Goal: Information Seeking & Learning: Learn about a topic

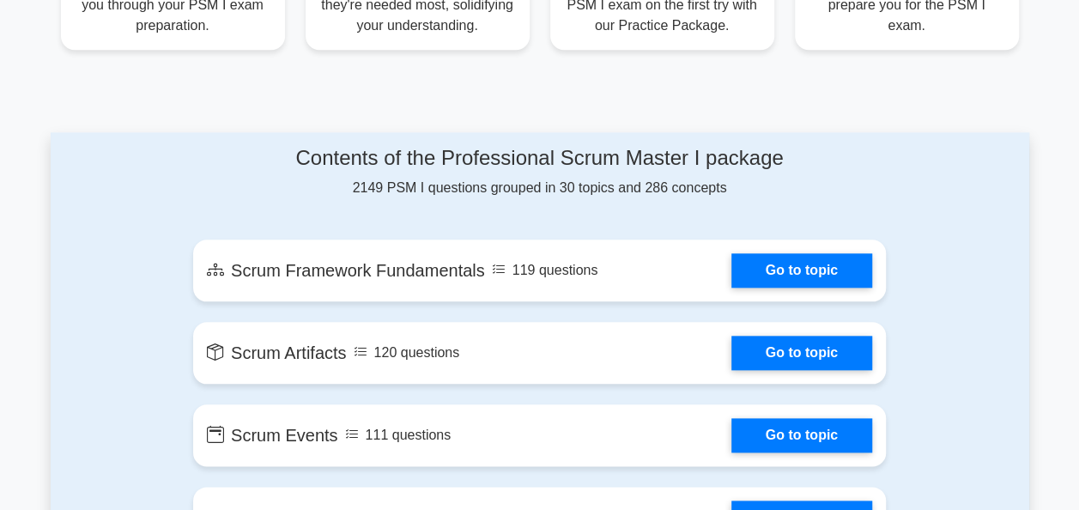
scroll to position [772, 0]
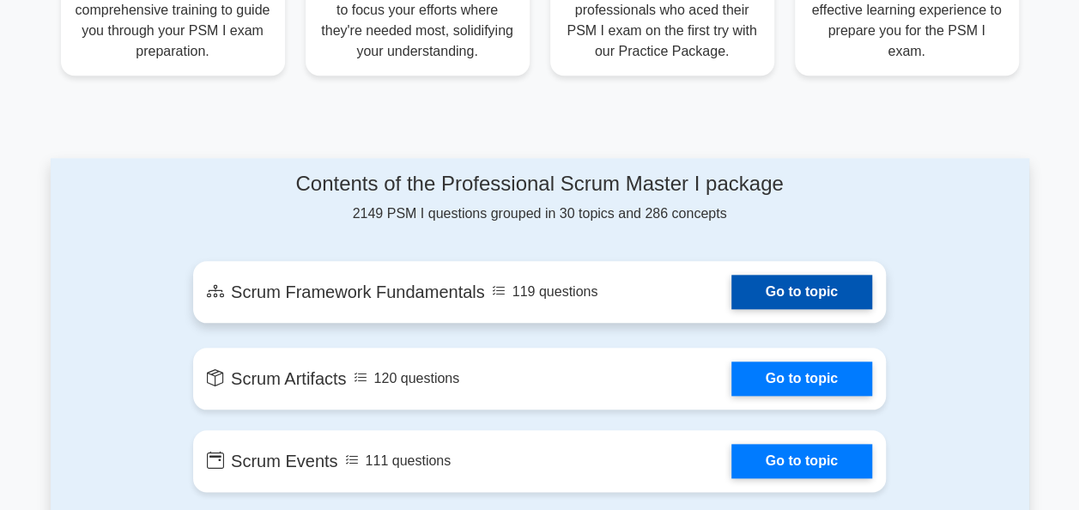
click at [731, 275] on link "Go to topic" at bounding box center [801, 292] width 141 height 34
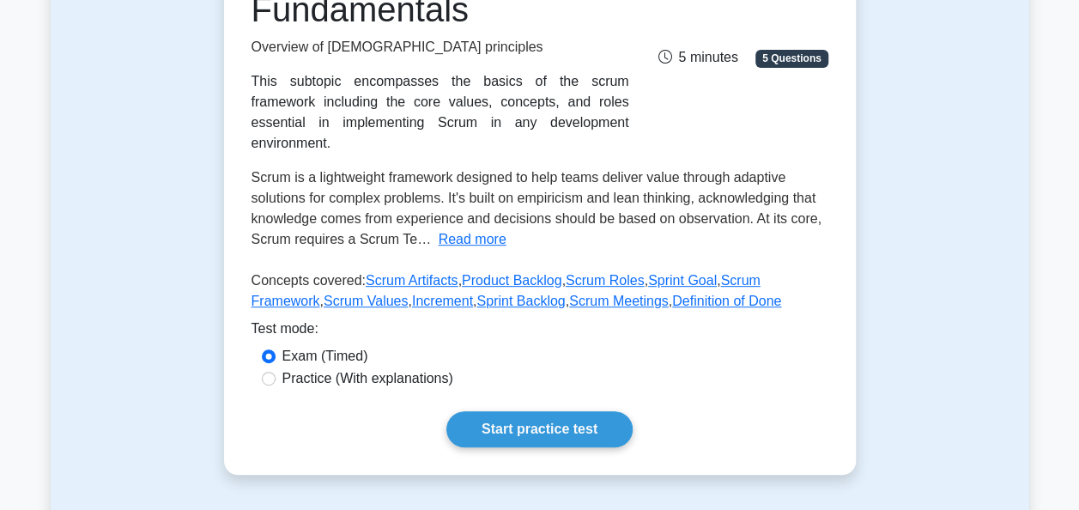
scroll to position [343, 0]
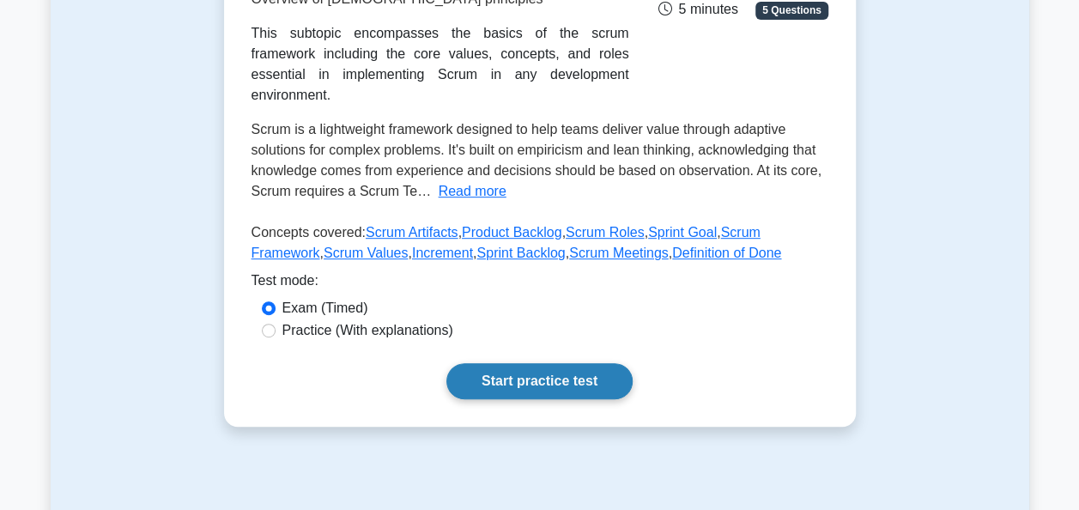
click at [446, 363] on link "Start practice test" at bounding box center [539, 381] width 186 height 36
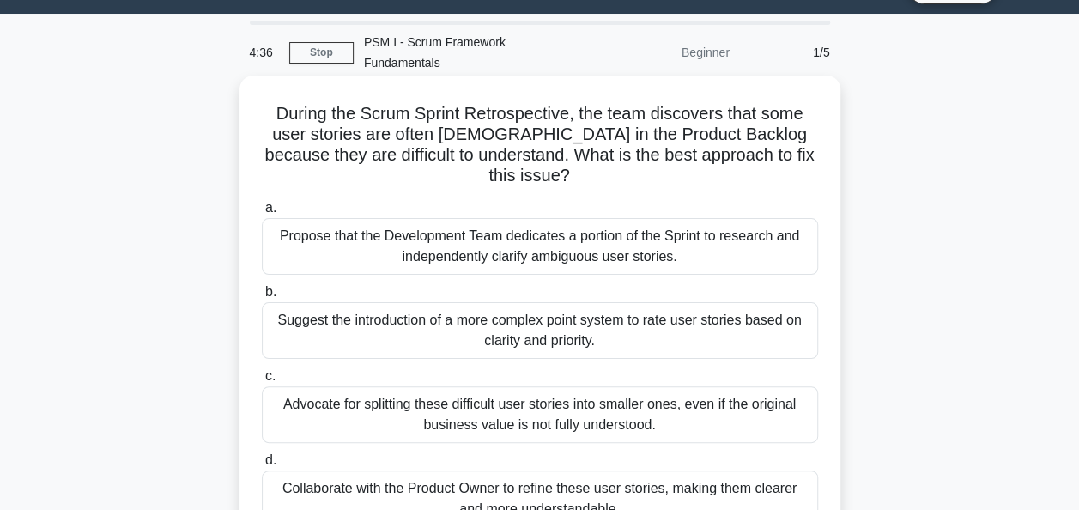
scroll to position [64, 0]
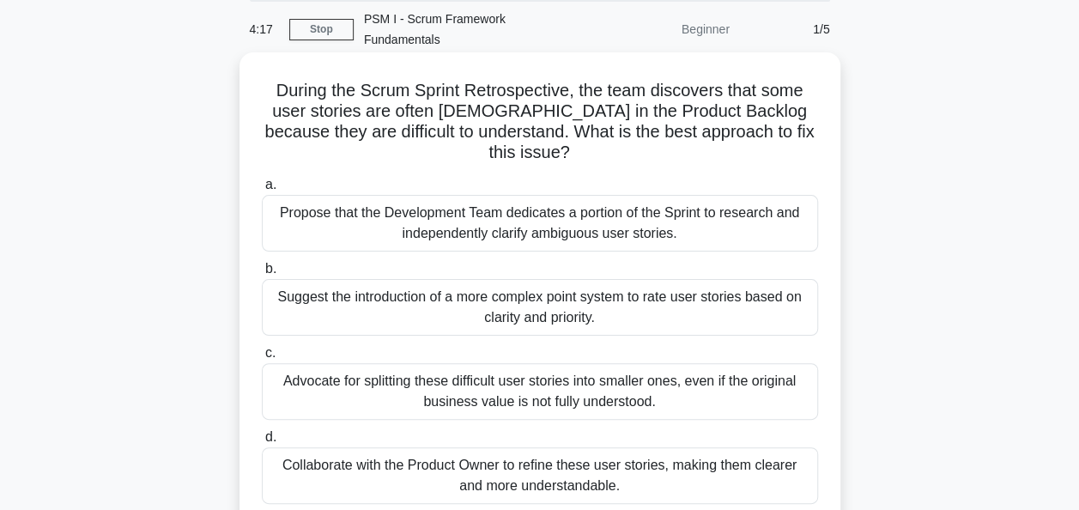
click at [639, 447] on div "Collaborate with the Product Owner to refine these user stories, making them cl…" at bounding box center [540, 475] width 556 height 57
click at [262, 443] on input "d. Collaborate with the Product Owner to refine these user stories, making them…" at bounding box center [262, 437] width 0 height 11
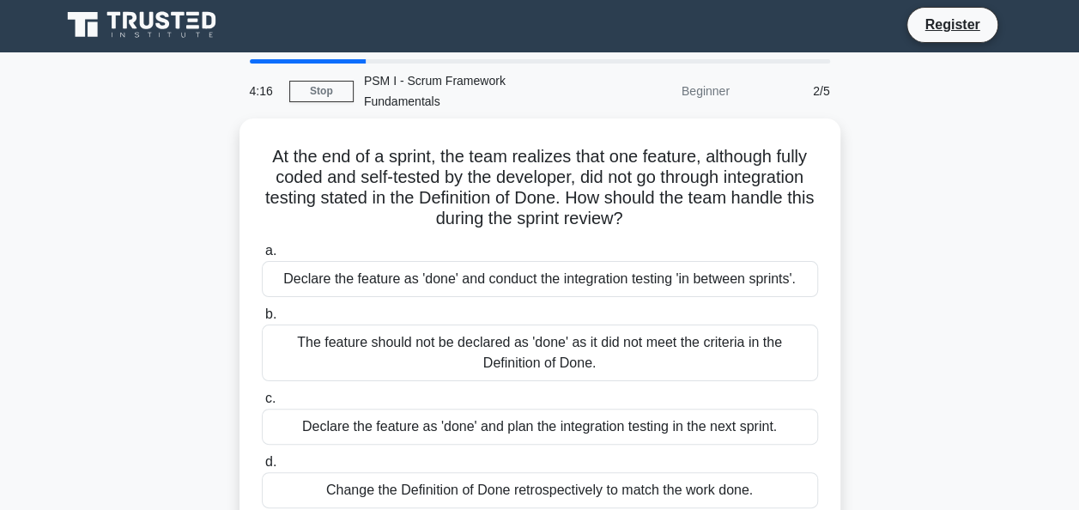
scroll to position [0, 0]
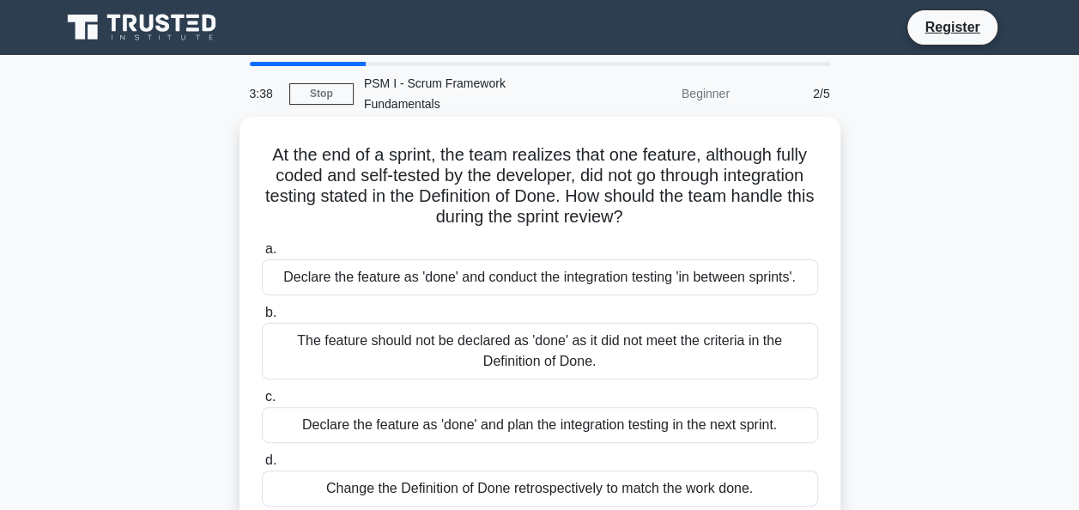
click at [637, 324] on div "The feature should not be declared as 'done' as it did not meet the criteria in…" at bounding box center [540, 351] width 556 height 57
click at [262, 318] on input "b. The feature should not be declared as 'done' as it did not meet the criteria…" at bounding box center [262, 312] width 0 height 11
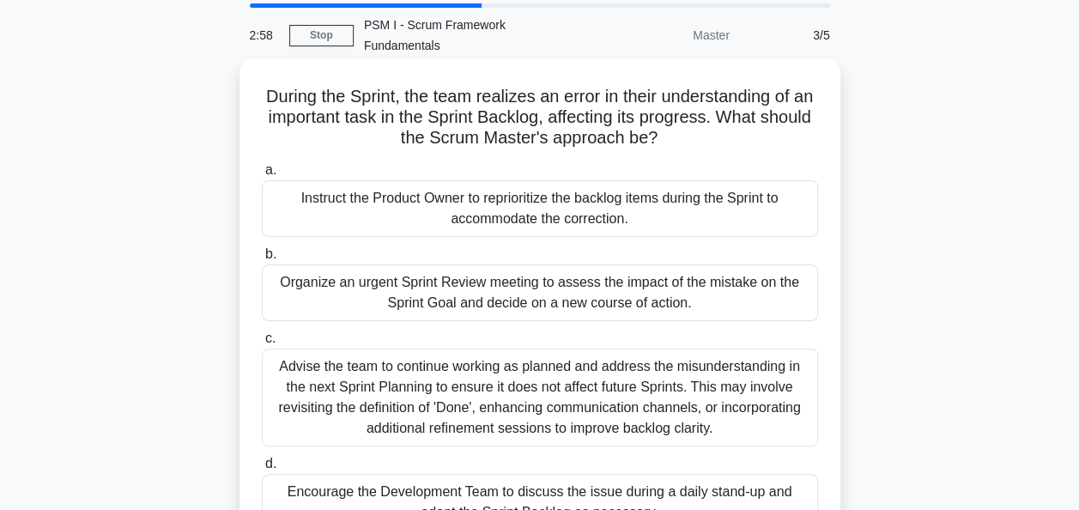
scroll to position [85, 0]
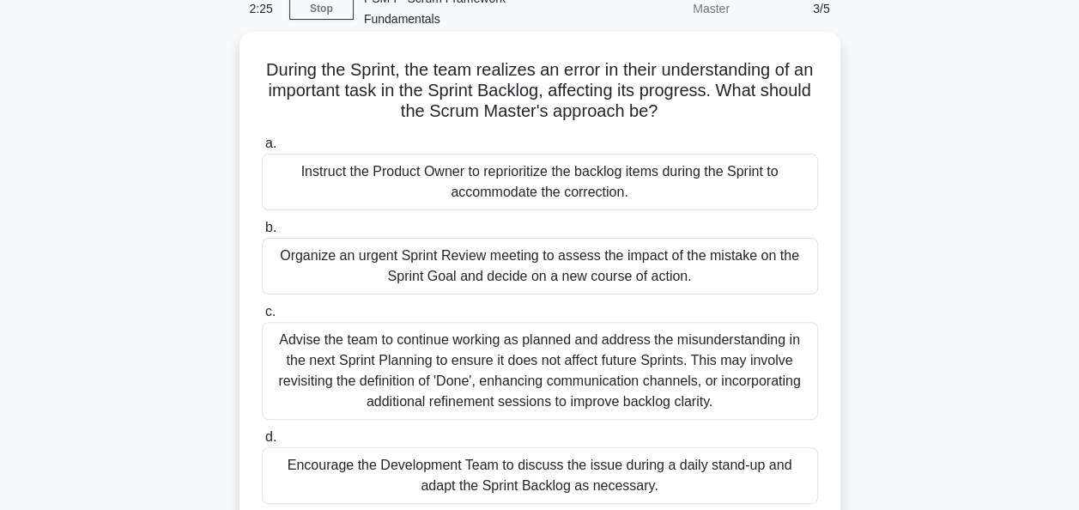
click at [726, 343] on div "Advise the team to continue working as planned and address the misunderstanding…" at bounding box center [540, 371] width 556 height 98
click at [262, 318] on input "c. Advise the team to continue working as planned and address the misunderstand…" at bounding box center [262, 311] width 0 height 11
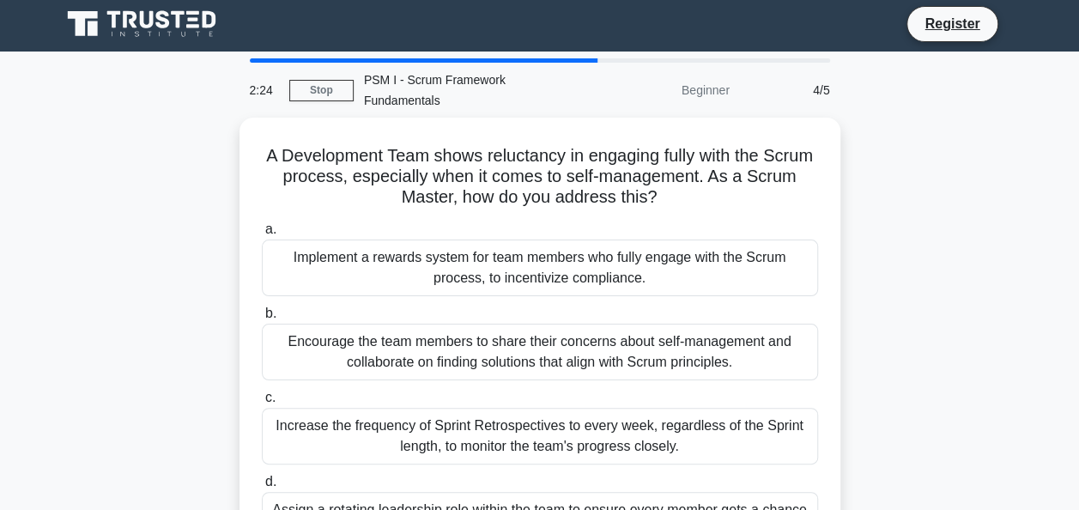
scroll to position [0, 0]
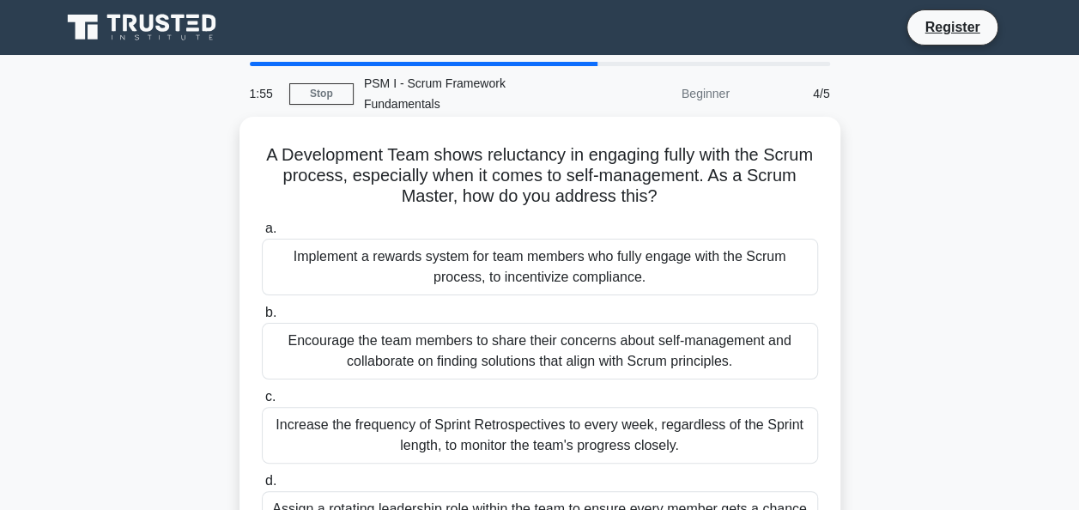
click at [743, 325] on div "Encourage the team members to share their concerns about self-management and co…" at bounding box center [540, 351] width 556 height 57
click at [262, 318] on input "b. Encourage the team members to share their concerns about self-management and…" at bounding box center [262, 312] width 0 height 11
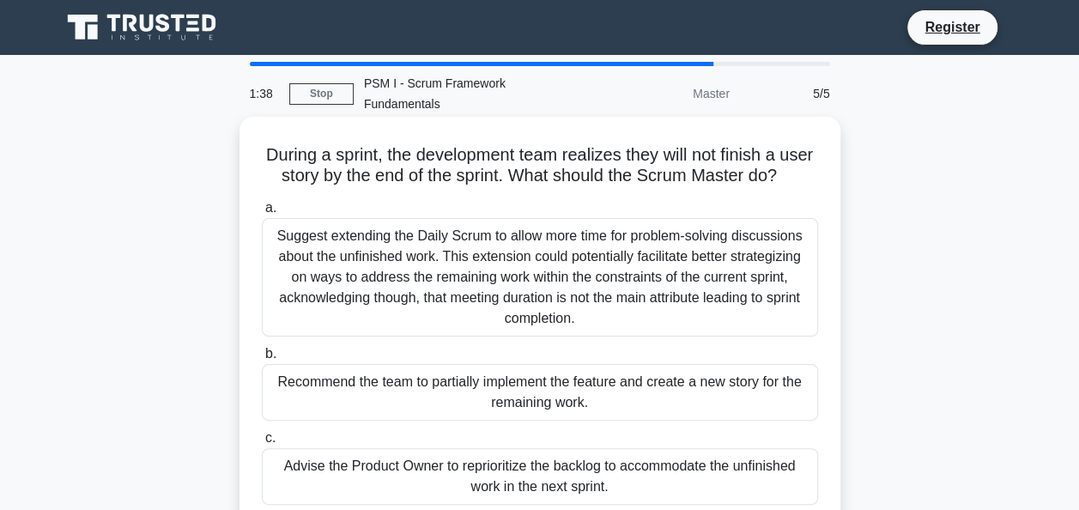
scroll to position [85, 0]
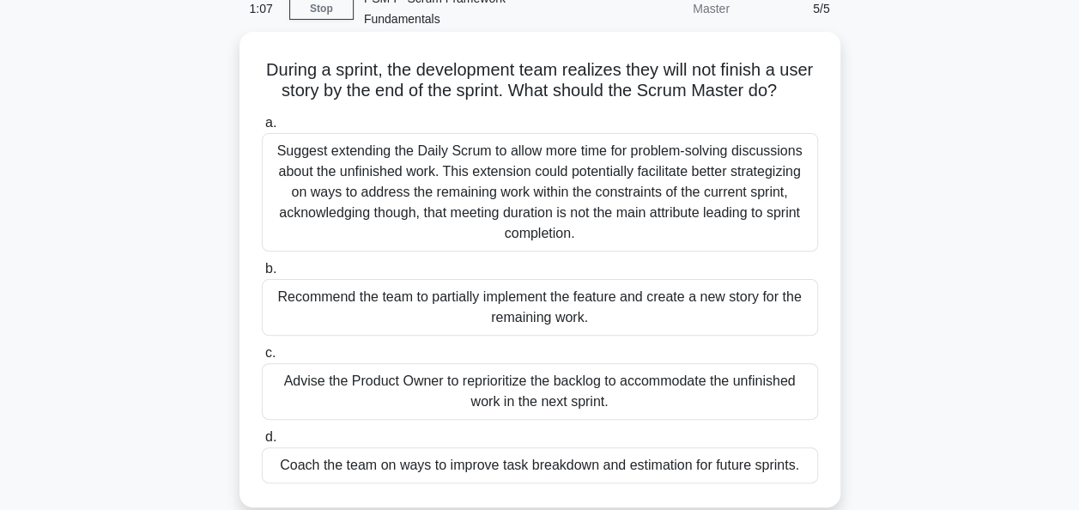
click at [706, 459] on div "Coach the team on ways to improve task breakdown and estimation for future spri…" at bounding box center [540, 465] width 556 height 36
click at [262, 443] on input "d. Coach the team on ways to improve task breakdown and estimation for future s…" at bounding box center [262, 437] width 0 height 11
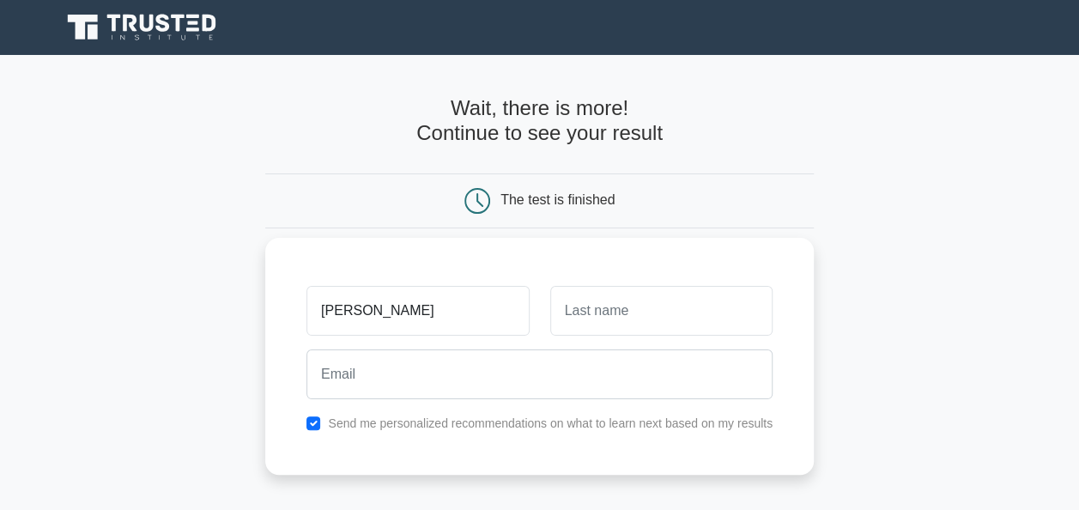
type input "dave"
type input "d"
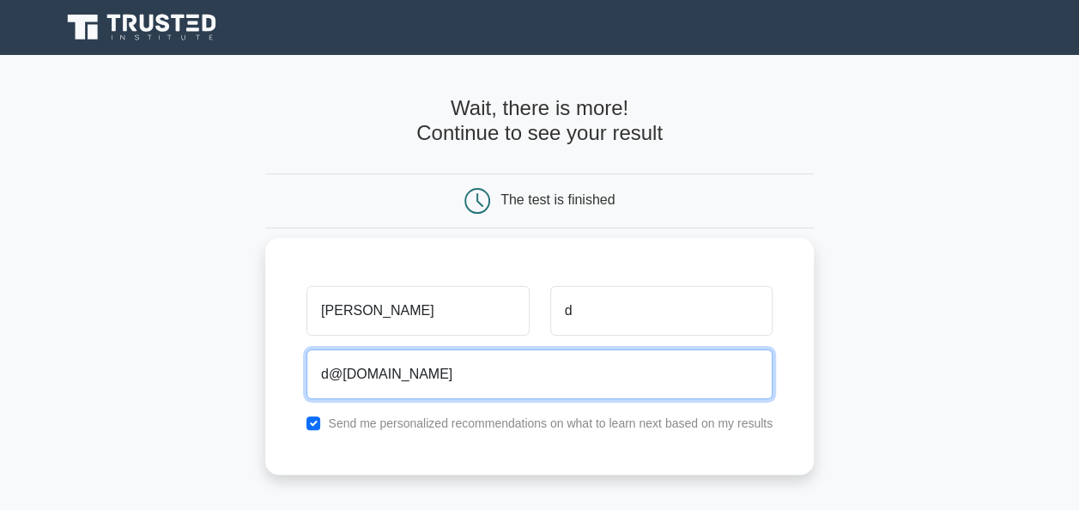
type input "d@madeup.com"
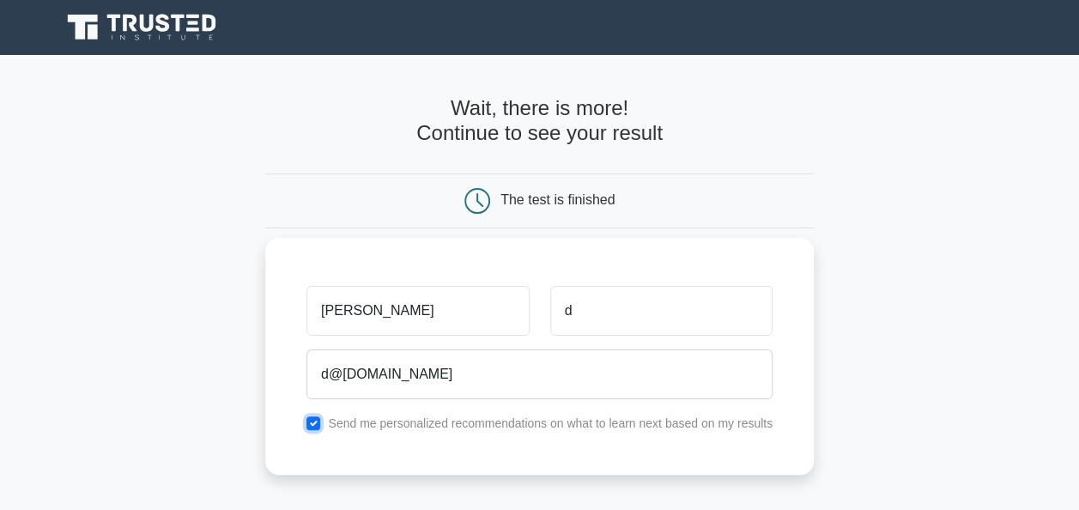
click at [312, 418] on input "checkbox" at bounding box center [313, 423] width 14 height 14
checkbox input "false"
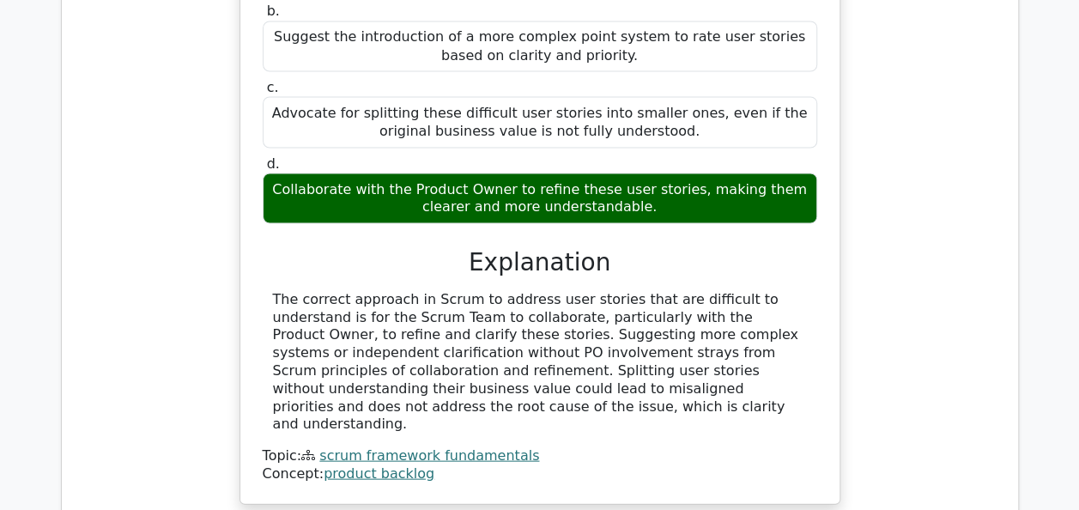
scroll to position [1802, 0]
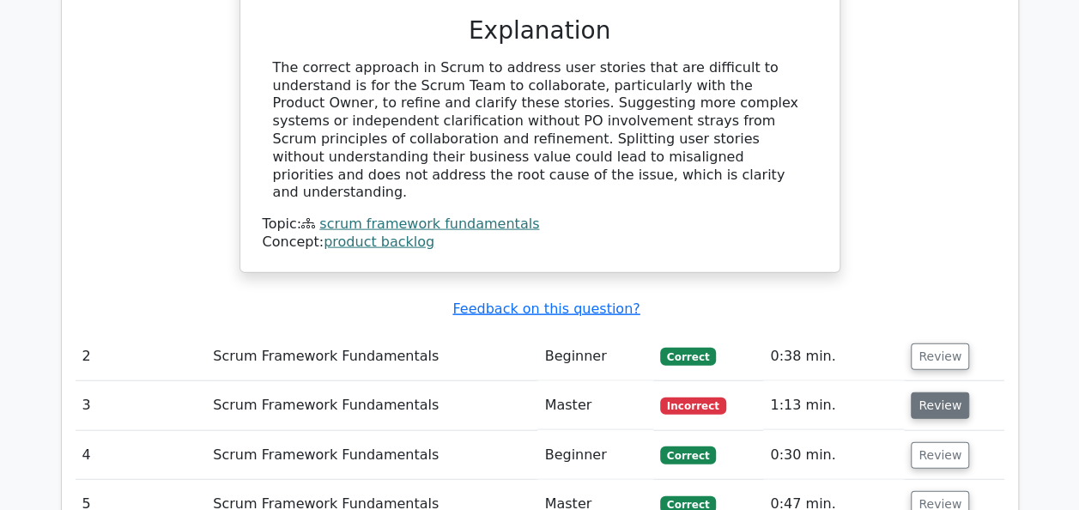
click at [940, 392] on button "Review" at bounding box center [939, 405] width 58 height 27
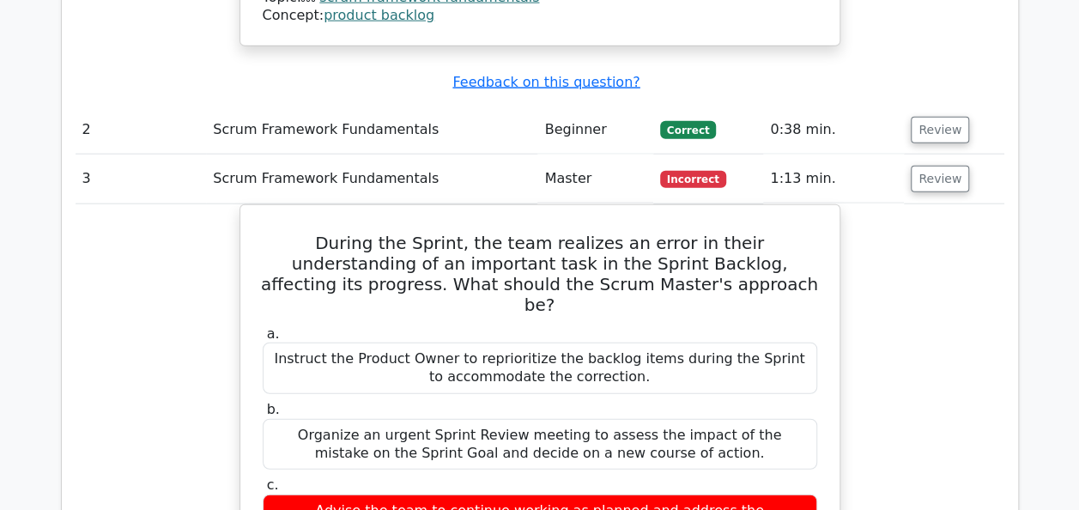
scroll to position [2060, 0]
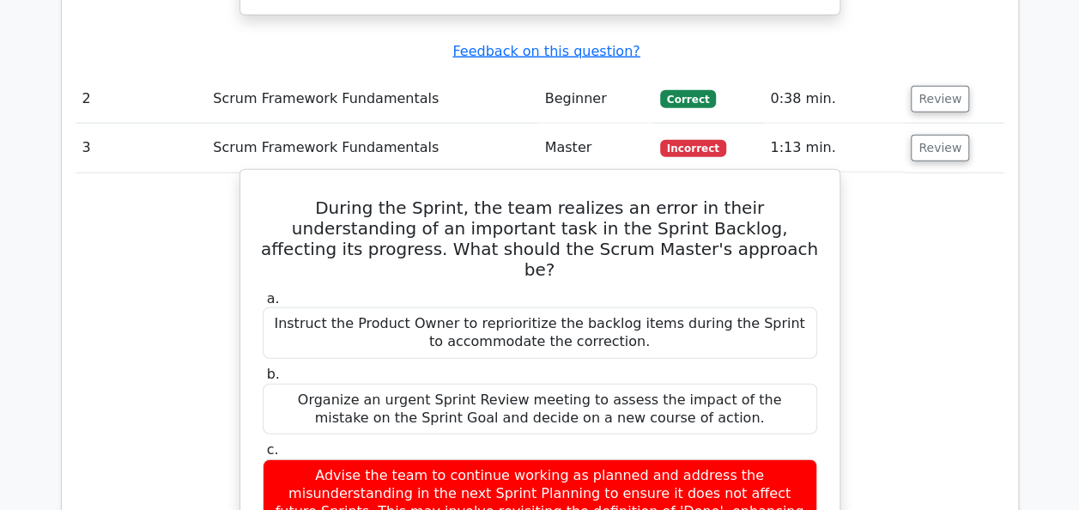
click at [740, 459] on div "Advise the team to continue working as planned and address the misunderstanding…" at bounding box center [540, 511] width 554 height 105
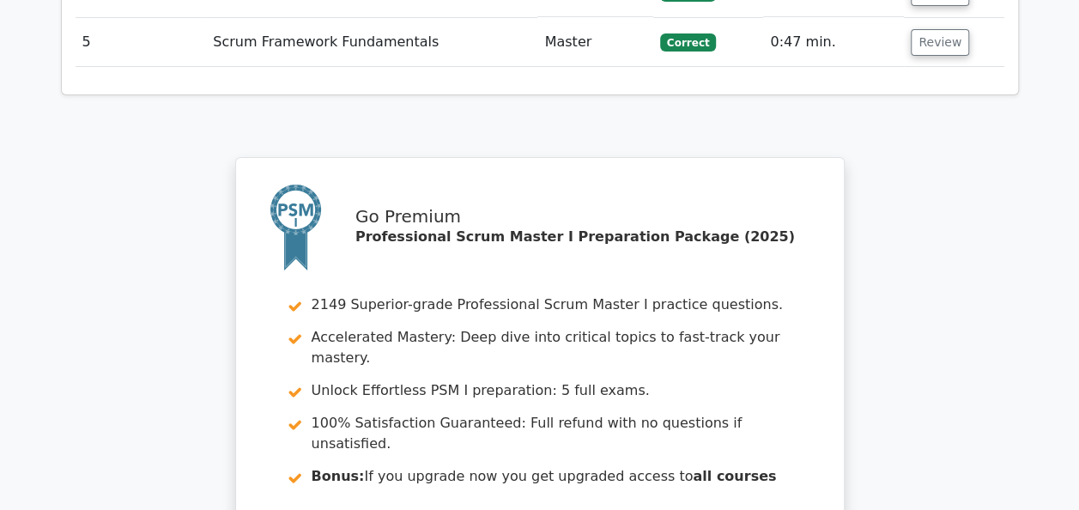
scroll to position [3175, 0]
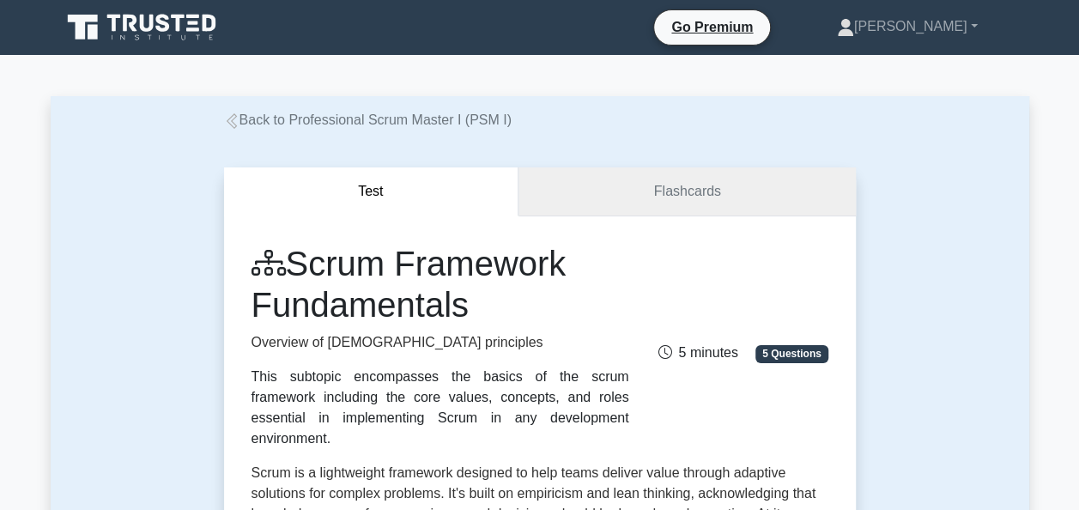
click at [659, 176] on link "Flashcards" at bounding box center [686, 191] width 336 height 49
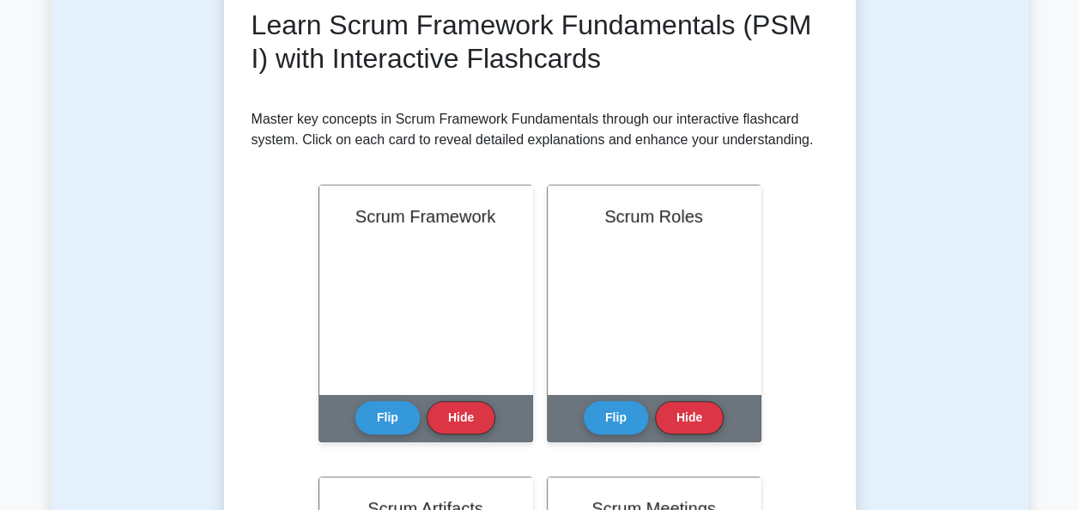
scroll to position [343, 0]
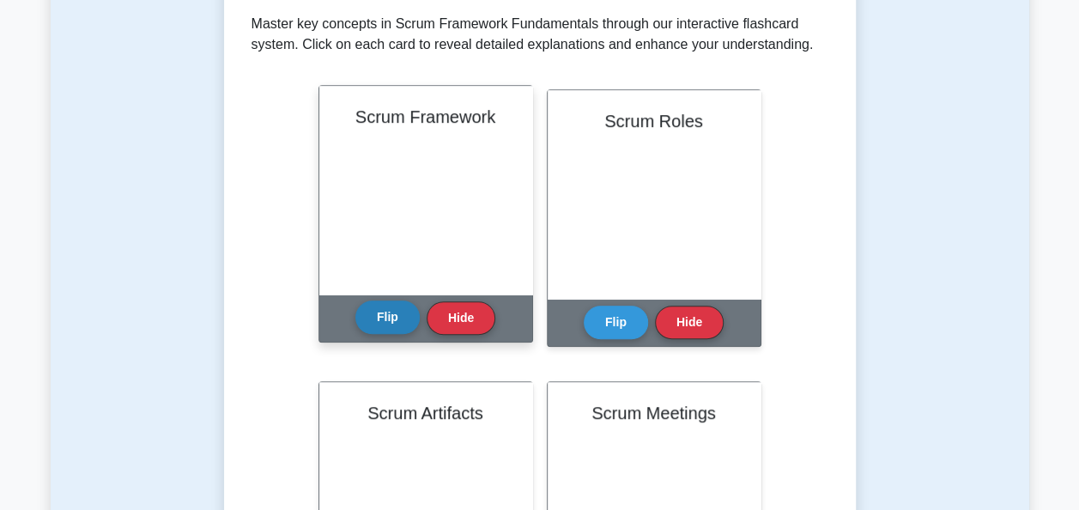
click at [396, 304] on button "Flip" at bounding box center [387, 316] width 64 height 33
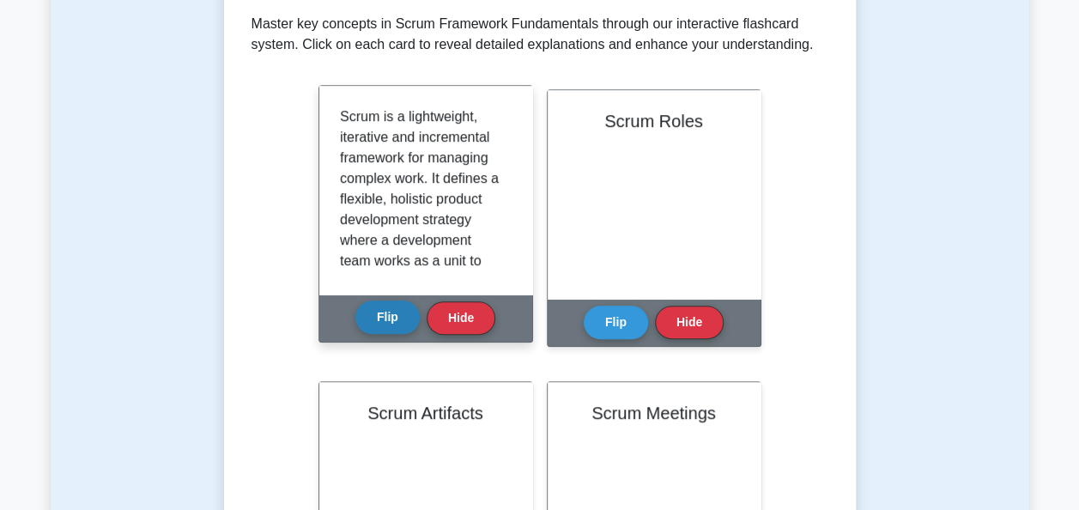
click at [396, 304] on button "Flip" at bounding box center [387, 316] width 64 height 33
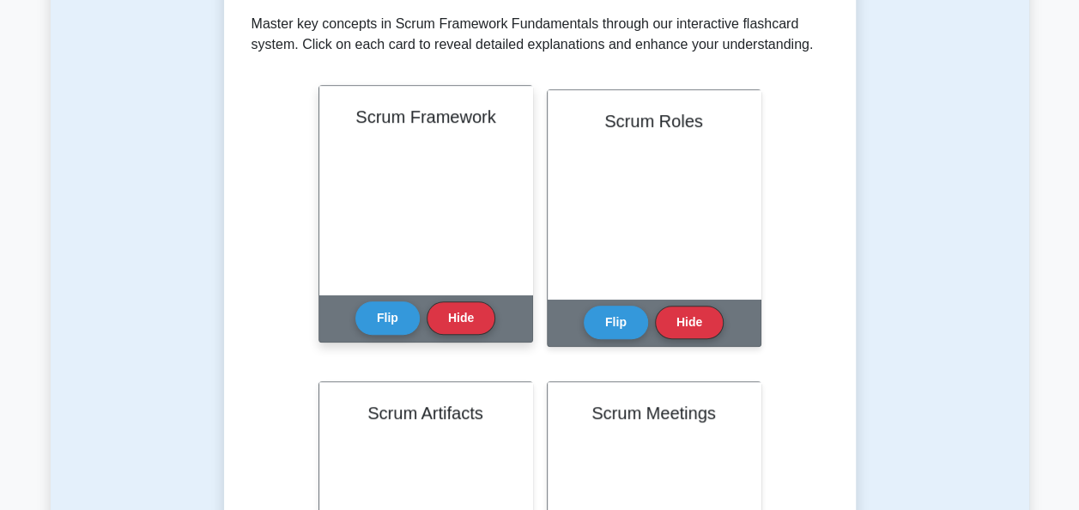
drag, startPoint x: 402, startPoint y: 310, endPoint x: 420, endPoint y: 308, distance: 19.0
click at [402, 309] on button "Flip" at bounding box center [387, 317] width 64 height 33
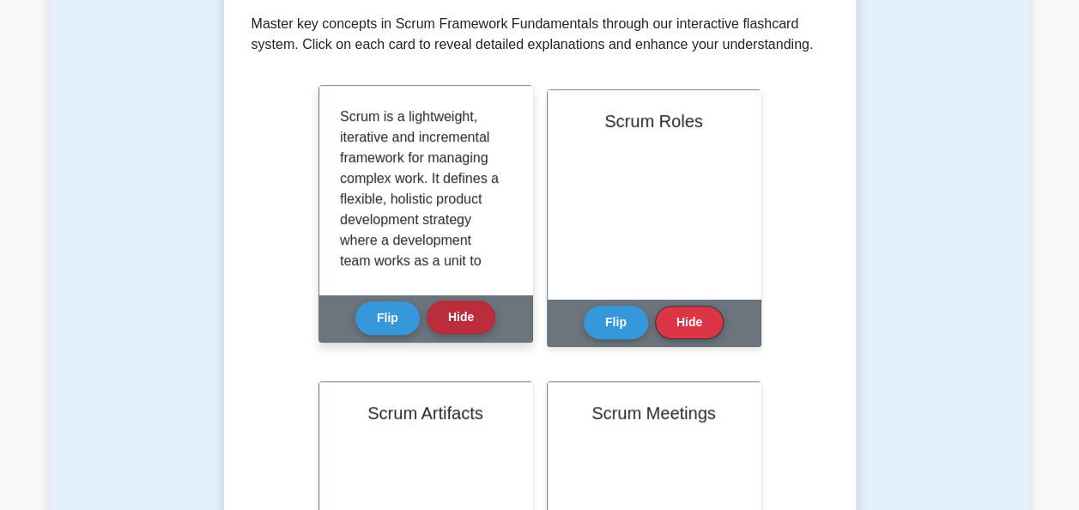
click at [446, 307] on button "Hide" at bounding box center [460, 316] width 69 height 33
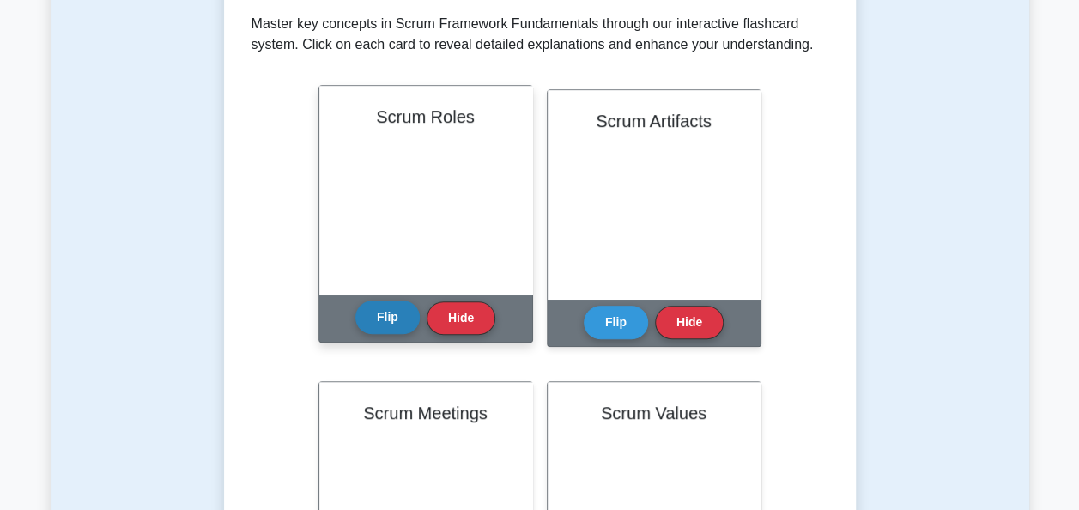
click at [407, 307] on button "Flip" at bounding box center [387, 316] width 64 height 33
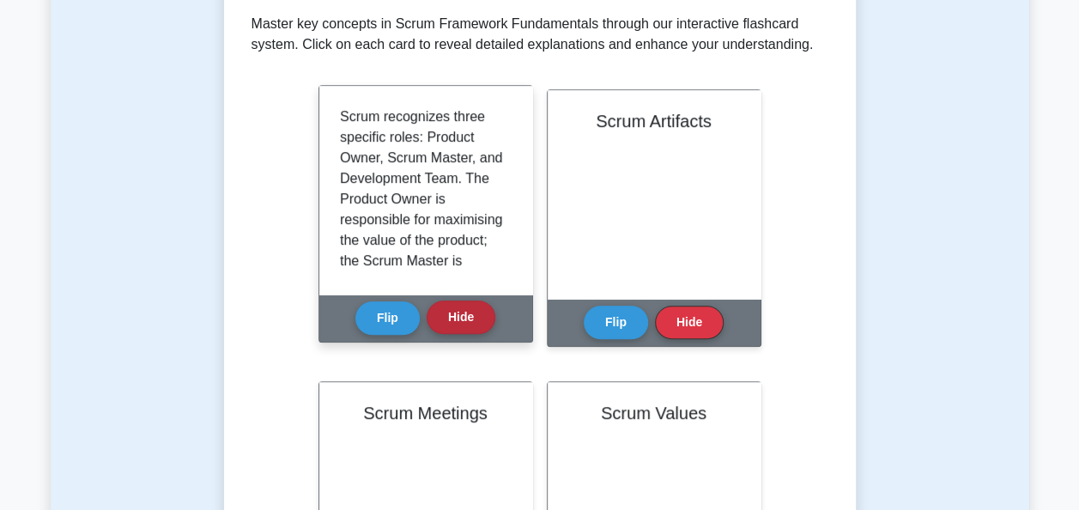
click at [450, 301] on button "Hide" at bounding box center [460, 316] width 69 height 33
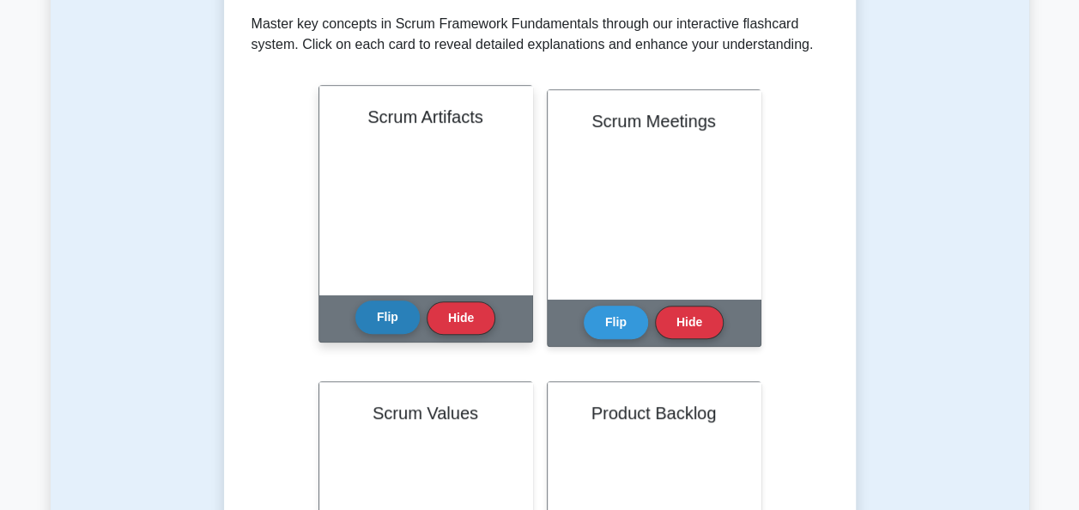
click at [386, 307] on button "Flip" at bounding box center [387, 316] width 64 height 33
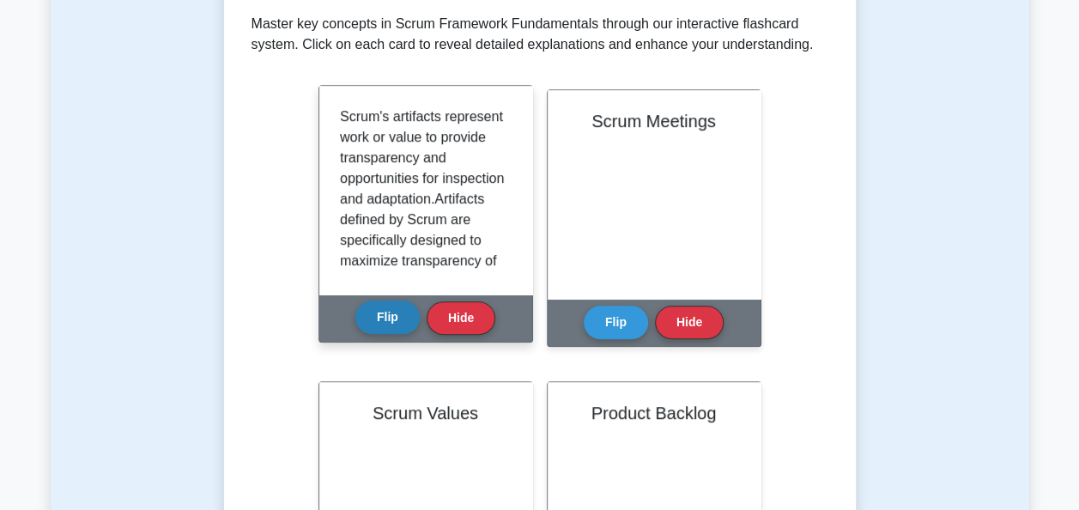
click at [388, 311] on button "Flip" at bounding box center [387, 316] width 64 height 33
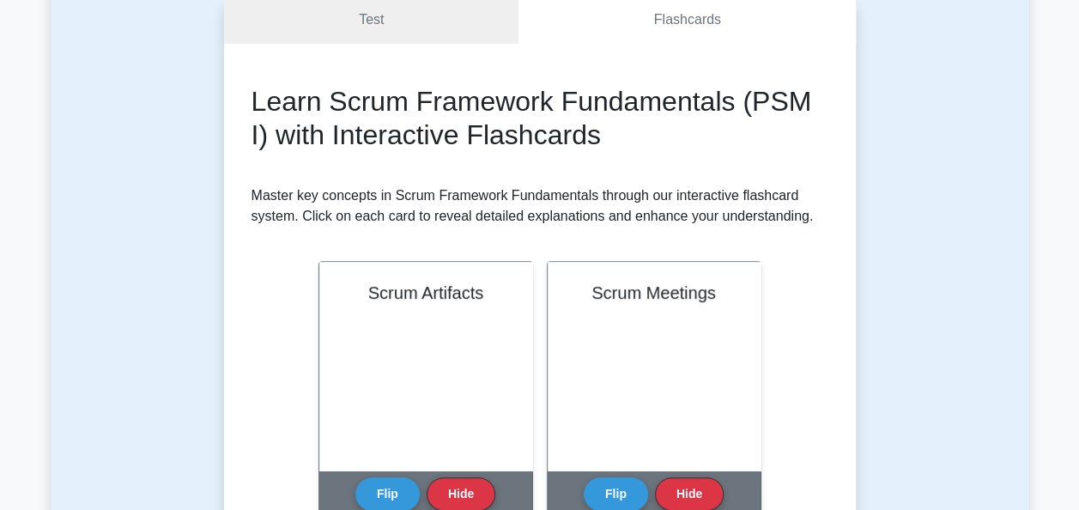
scroll to position [0, 0]
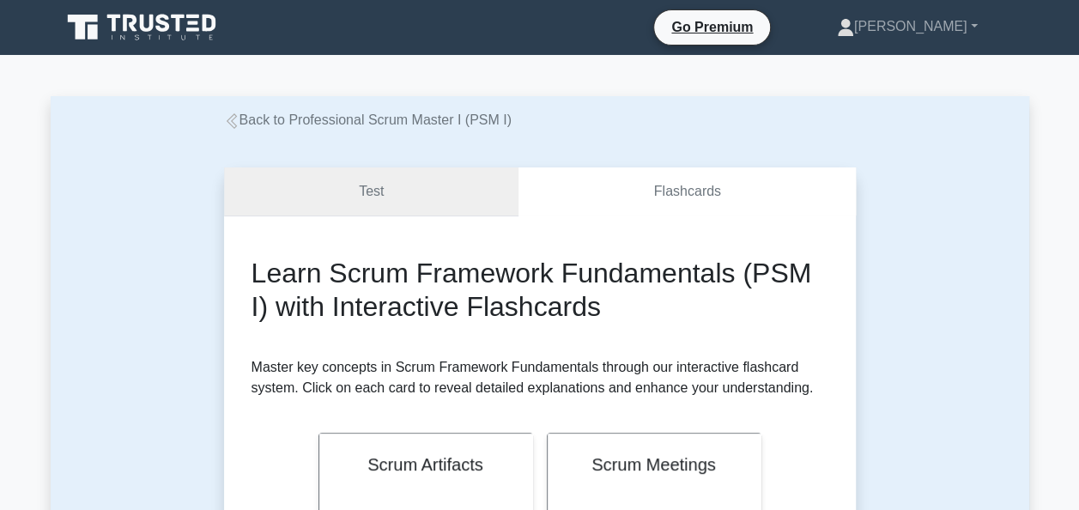
click at [433, 181] on link "Test" at bounding box center [371, 191] width 295 height 49
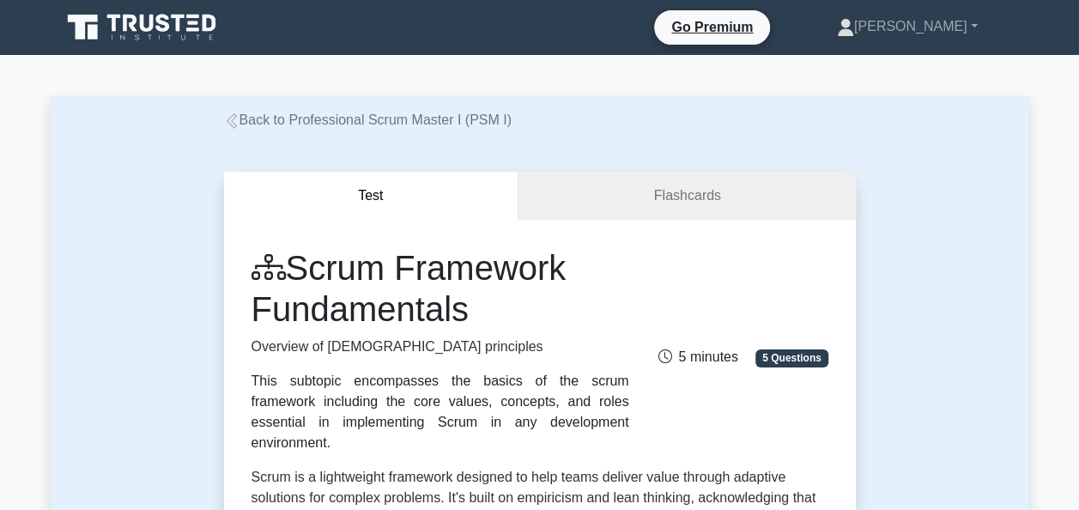
click at [312, 112] on link "Back to Professional Scrum Master I (PSM I)" at bounding box center [367, 119] width 287 height 15
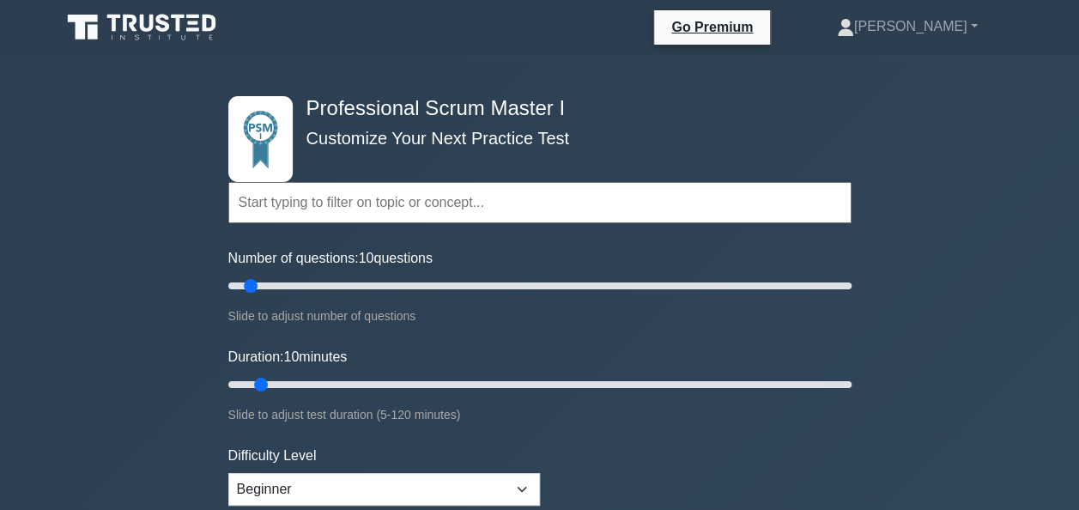
scroll to position [86, 0]
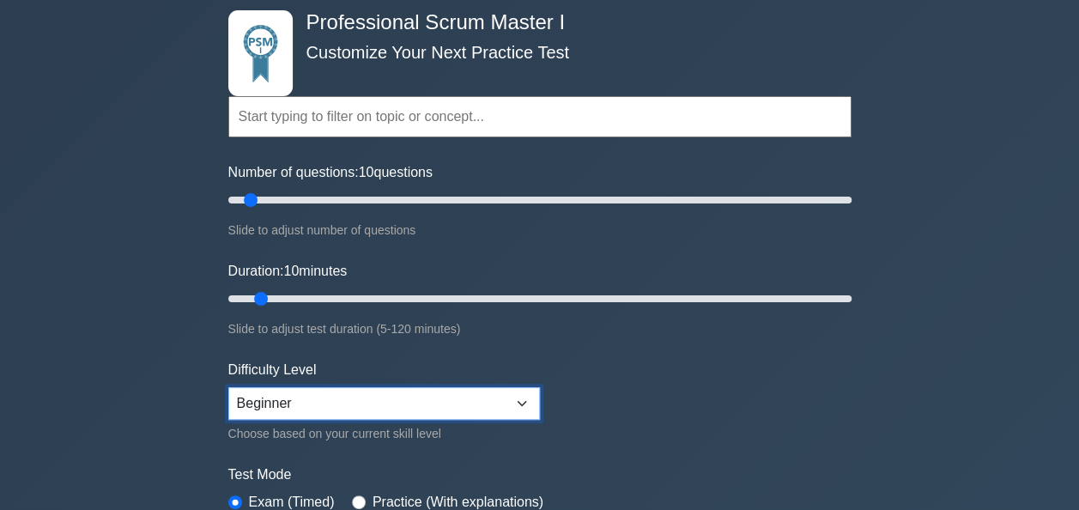
click at [523, 390] on select "Beginner Intermediate Expert" at bounding box center [384, 403] width 312 height 33
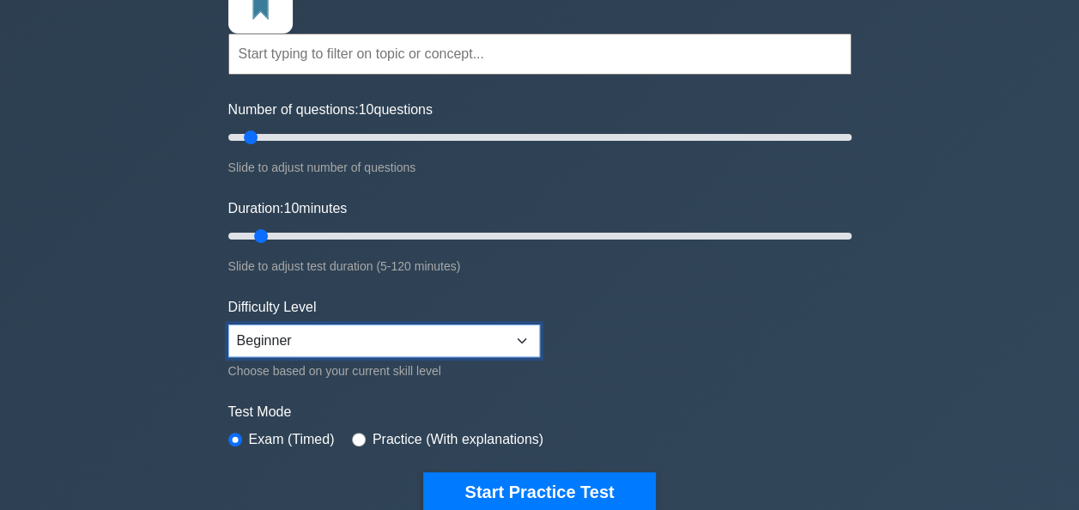
scroll to position [172, 0]
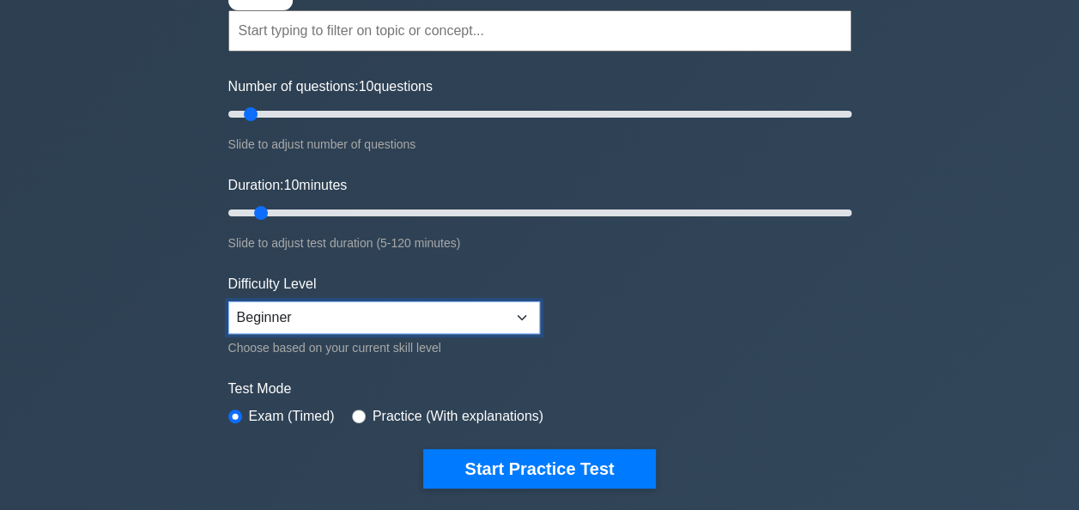
click at [462, 302] on select "Beginner Intermediate Expert" at bounding box center [384, 317] width 312 height 33
select select "intermediate"
click at [228, 301] on select "Beginner Intermediate Expert" at bounding box center [384, 317] width 312 height 33
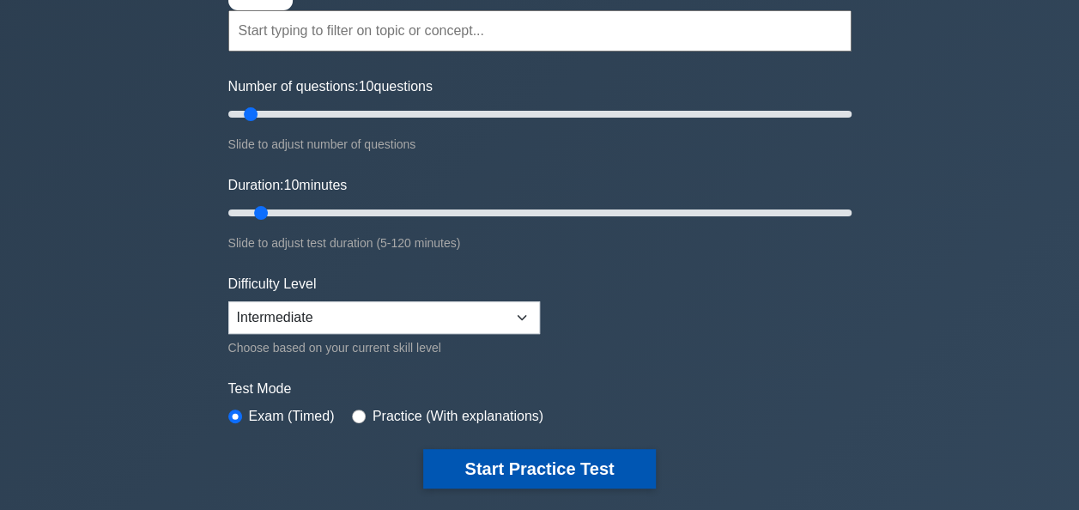
click at [503, 457] on button "Start Practice Test" at bounding box center [539, 468] width 232 height 39
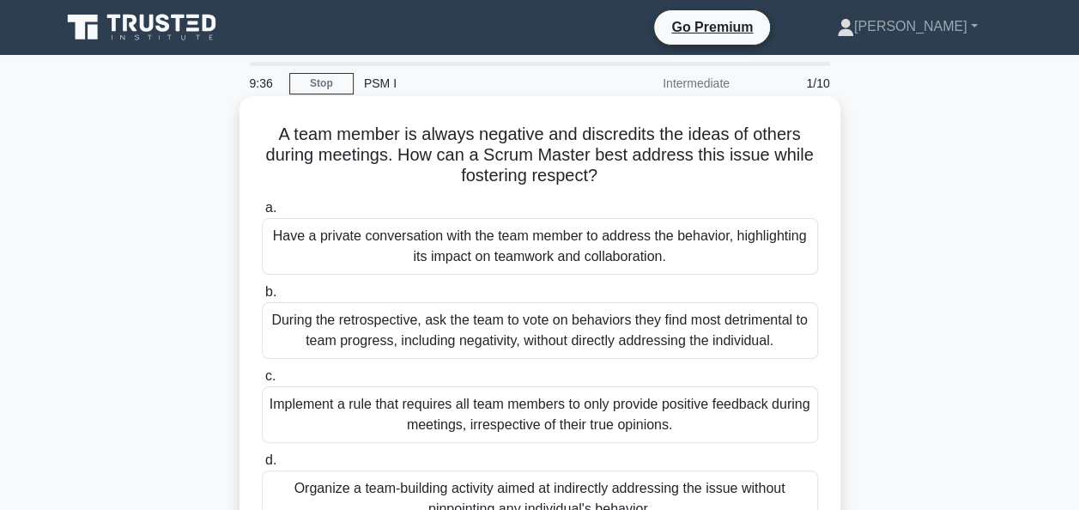
scroll to position [45, 0]
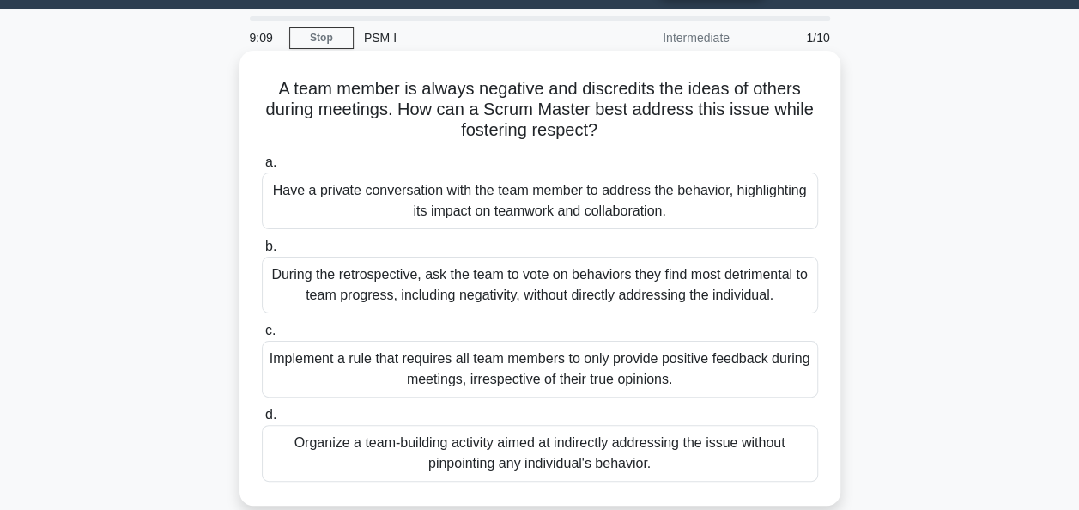
click at [743, 273] on div "During the retrospective, ask the team to vote on behaviors they find most detr…" at bounding box center [540, 285] width 556 height 57
click at [262, 252] on input "b. During the retrospective, ask the team to vote on behaviors they find most d…" at bounding box center [262, 246] width 0 height 11
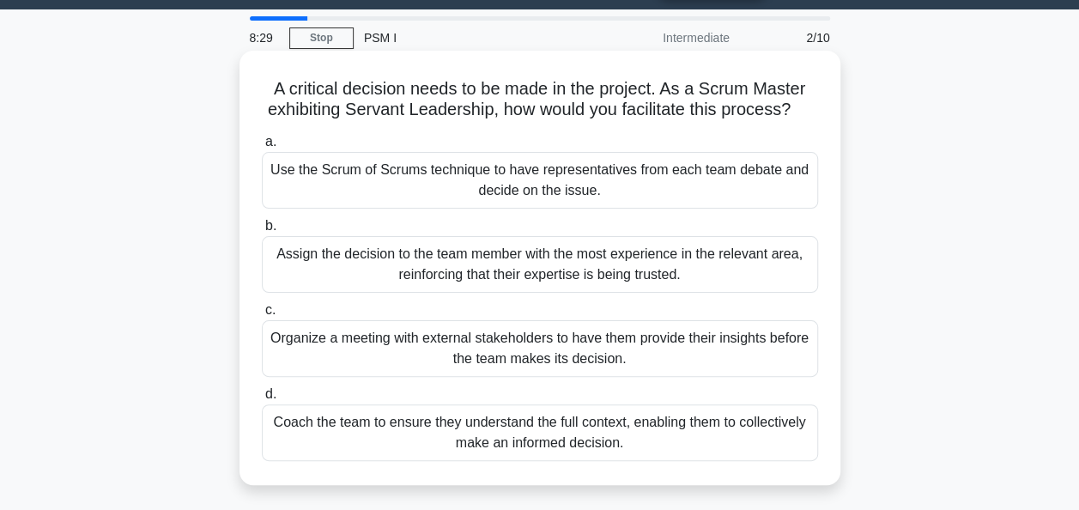
click at [718, 445] on div "Coach the team to ensure they understand the full context, enabling them to col…" at bounding box center [540, 432] width 556 height 57
click at [262, 400] on input "d. Coach the team to ensure they understand the full context, enabling them to …" at bounding box center [262, 394] width 0 height 11
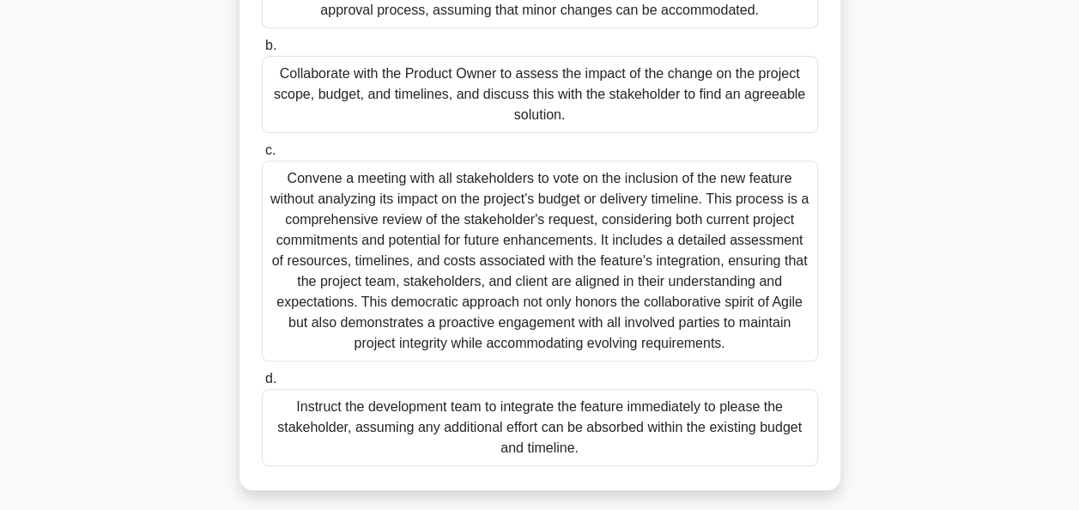
scroll to position [251, 0]
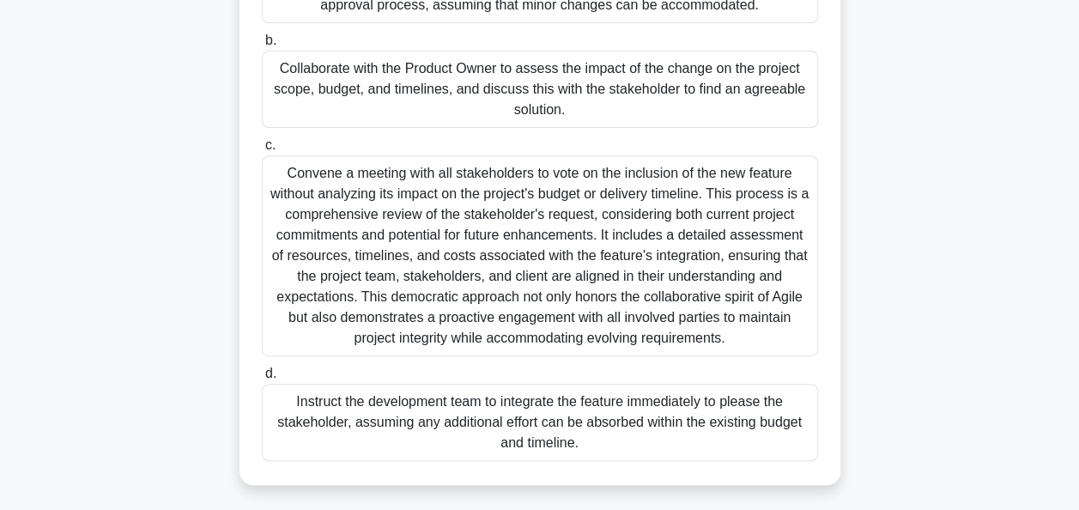
click at [650, 101] on div "Collaborate with the Product Owner to assess the impact of the change on the pr…" at bounding box center [540, 89] width 556 height 77
click at [262, 46] on input "b. Collaborate with the Product Owner to assess the impact of the change on the…" at bounding box center [262, 40] width 0 height 11
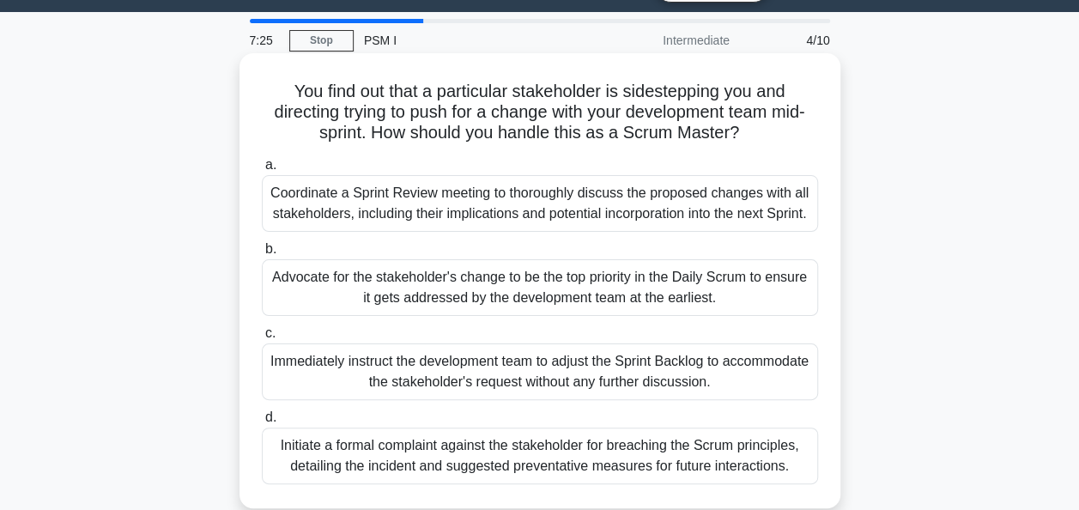
scroll to position [66, 0]
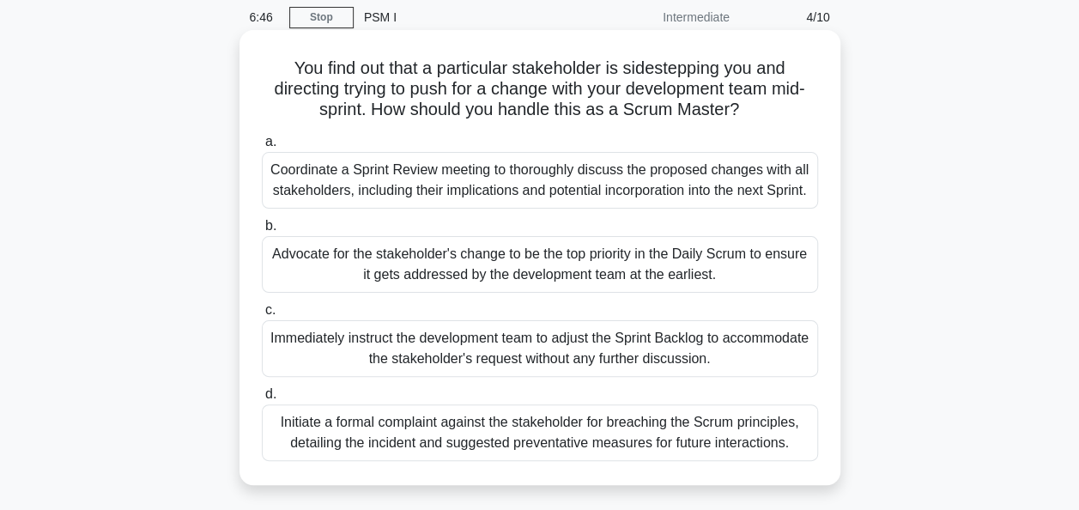
click at [726, 280] on div "Advocate for the stakeholder's change to be the top priority in the Daily Scrum…" at bounding box center [540, 264] width 556 height 57
click at [262, 232] on input "b. Advocate for the stakeholder's change to be the top priority in the Daily Sc…" at bounding box center [262, 226] width 0 height 11
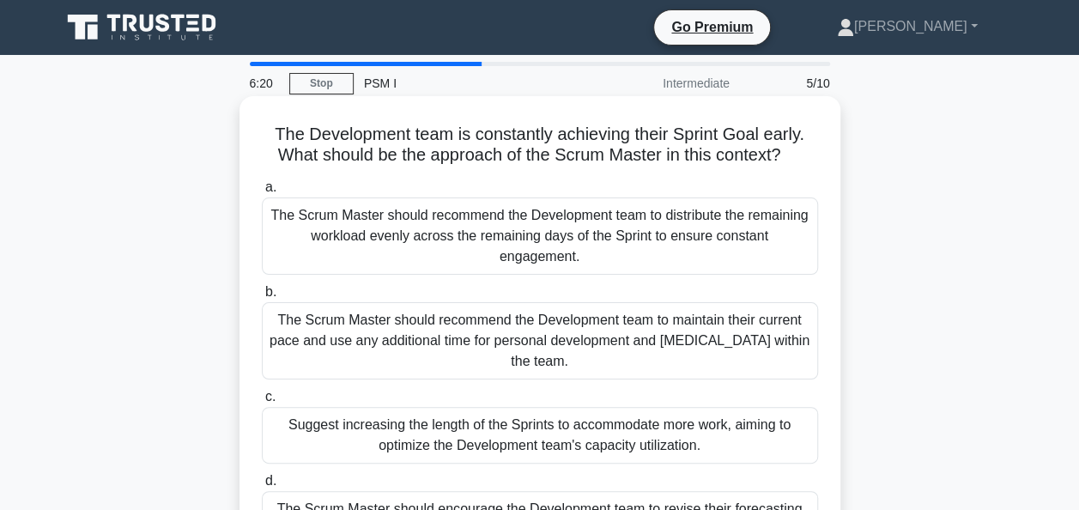
scroll to position [45, 0]
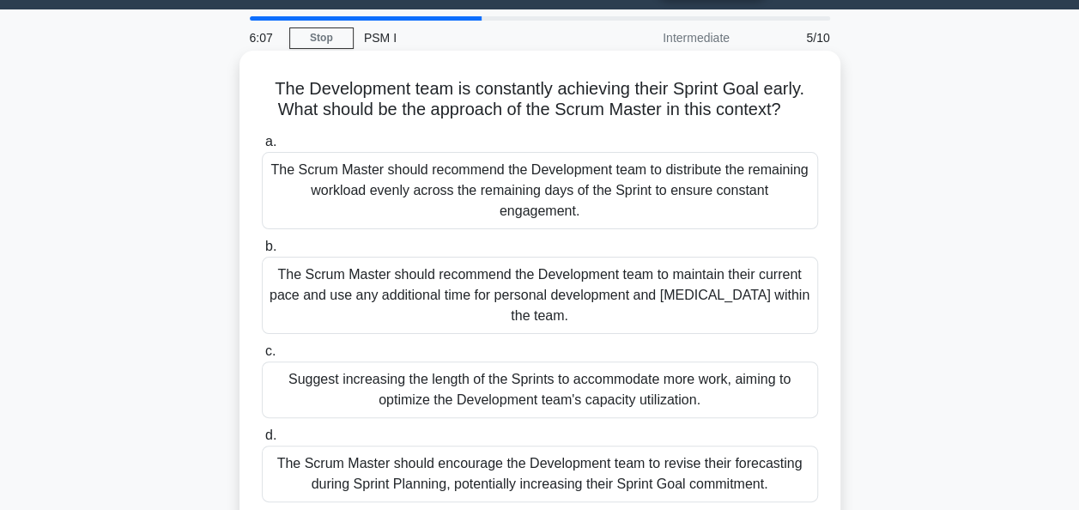
click at [698, 445] on div "The Scrum Master should encourage the Development team to revise their forecast…" at bounding box center [540, 473] width 556 height 57
click at [262, 441] on input "d. The Scrum Master should encourage the Development team to revise their forec…" at bounding box center [262, 435] width 0 height 11
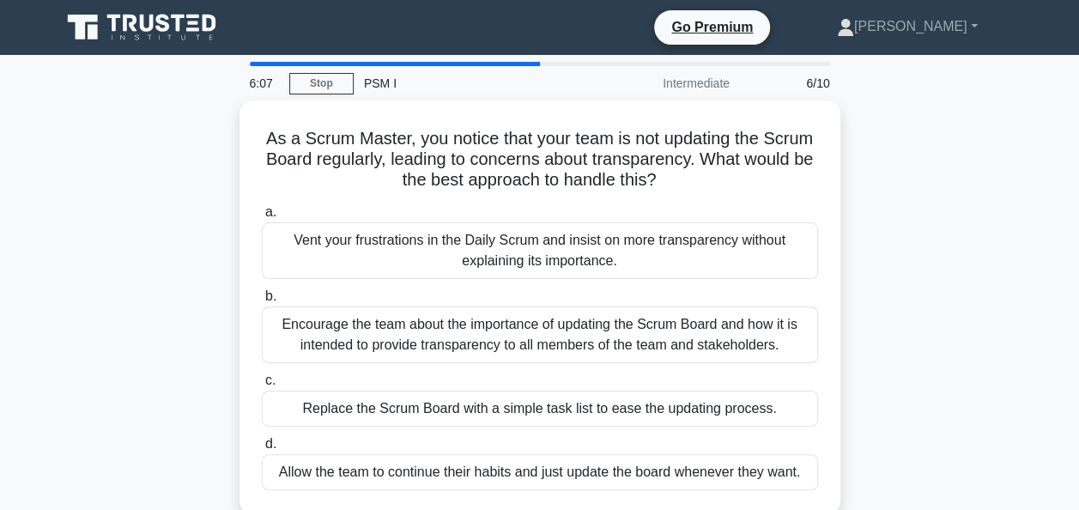
scroll to position [0, 0]
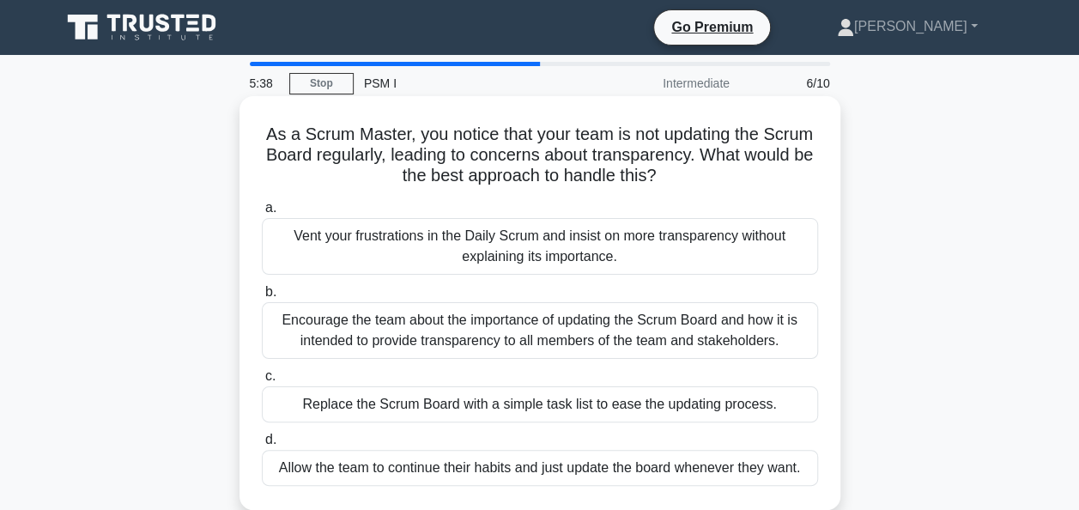
click at [713, 324] on div "Encourage the team about the importance of updating the Scrum Board and how it …" at bounding box center [540, 330] width 556 height 57
click at [262, 298] on input "b. Encourage the team about the importance of updating the Scrum Board and how …" at bounding box center [262, 292] width 0 height 11
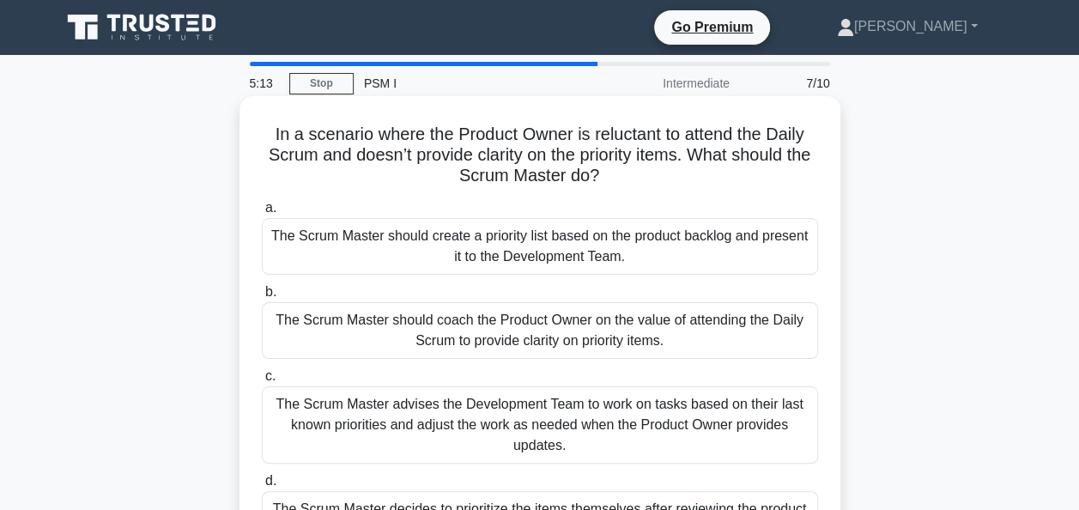
click at [670, 335] on div "The Scrum Master should coach the Product Owner on the value of attending the D…" at bounding box center [540, 330] width 556 height 57
click at [262, 298] on input "b. The Scrum Master should coach the Product Owner on the value of attending th…" at bounding box center [262, 292] width 0 height 11
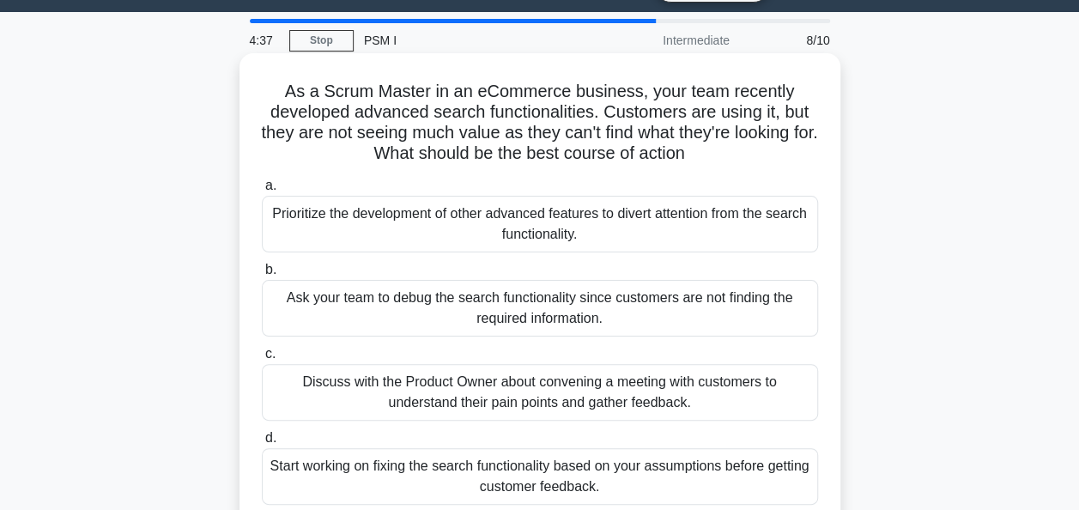
scroll to position [66, 0]
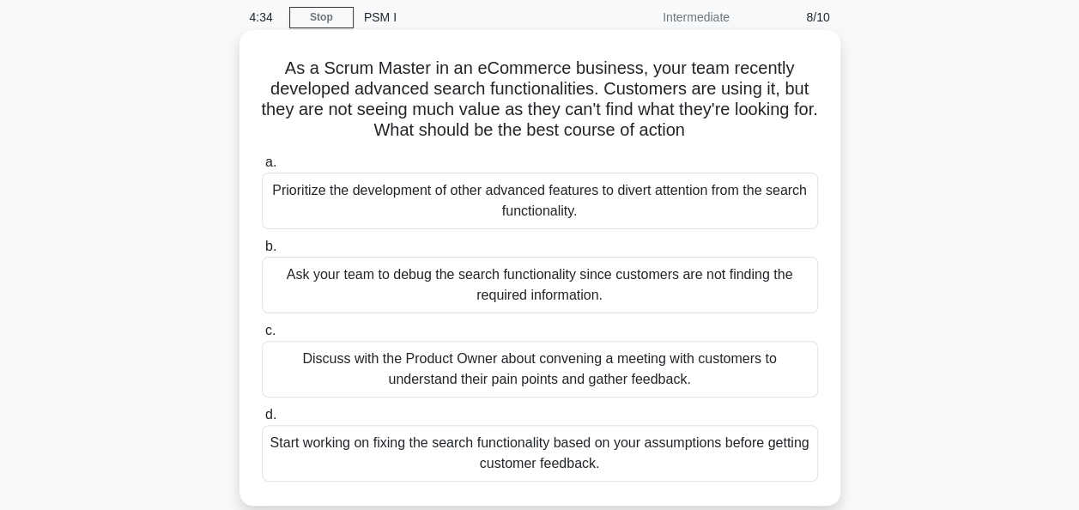
click at [705, 362] on div "Discuss with the Product Owner about convening a meeting with customers to unde…" at bounding box center [540, 369] width 556 height 57
click at [262, 336] on input "c. Discuss with the Product Owner about convening a meeting with customers to u…" at bounding box center [262, 330] width 0 height 11
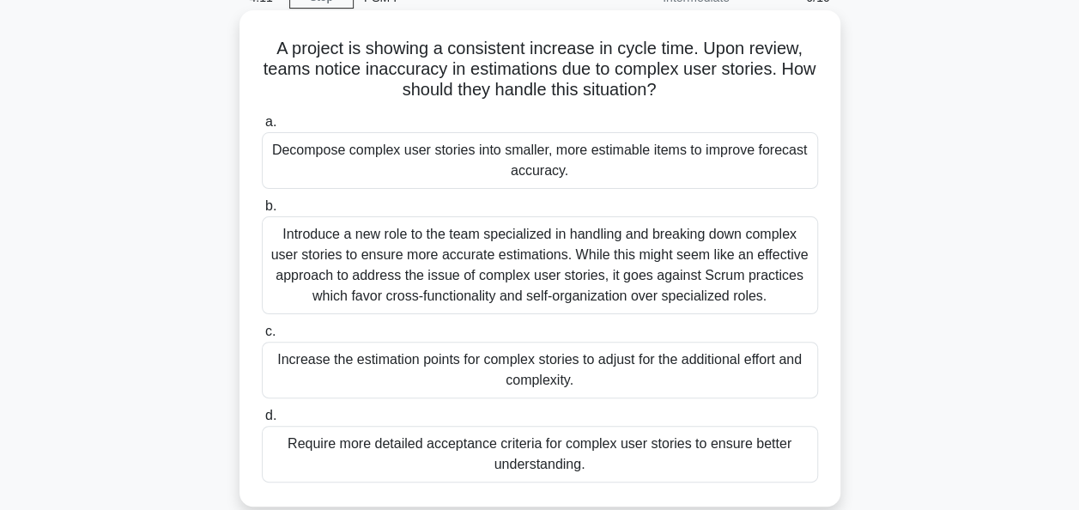
scroll to position [87, 0]
click at [672, 161] on div "Decompose complex user stories into smaller, more estimable items to improve fo…" at bounding box center [540, 159] width 556 height 57
click at [262, 127] on input "a. Decompose complex user stories into smaller, more estimable items to improve…" at bounding box center [262, 121] width 0 height 11
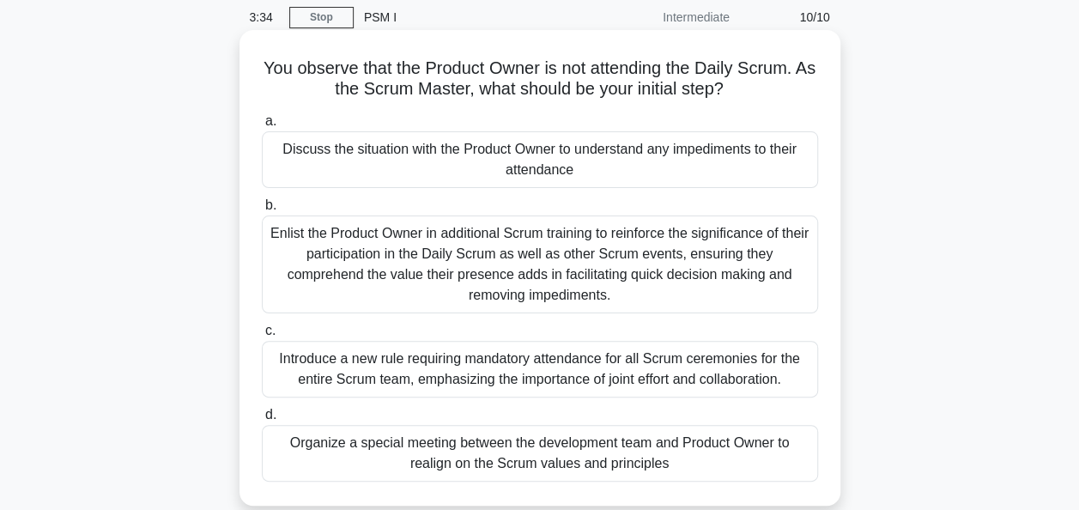
scroll to position [0, 0]
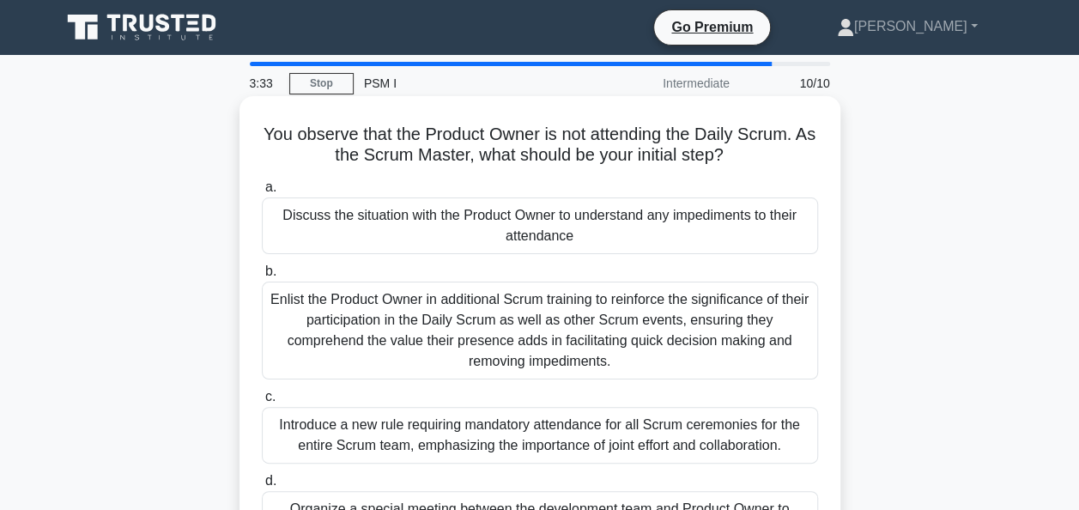
click at [693, 215] on div "Discuss the situation with the Product Owner to understand any impediments to t…" at bounding box center [540, 225] width 556 height 57
click at [262, 193] on input "a. Discuss the situation with the Product Owner to understand any impediments t…" at bounding box center [262, 187] width 0 height 11
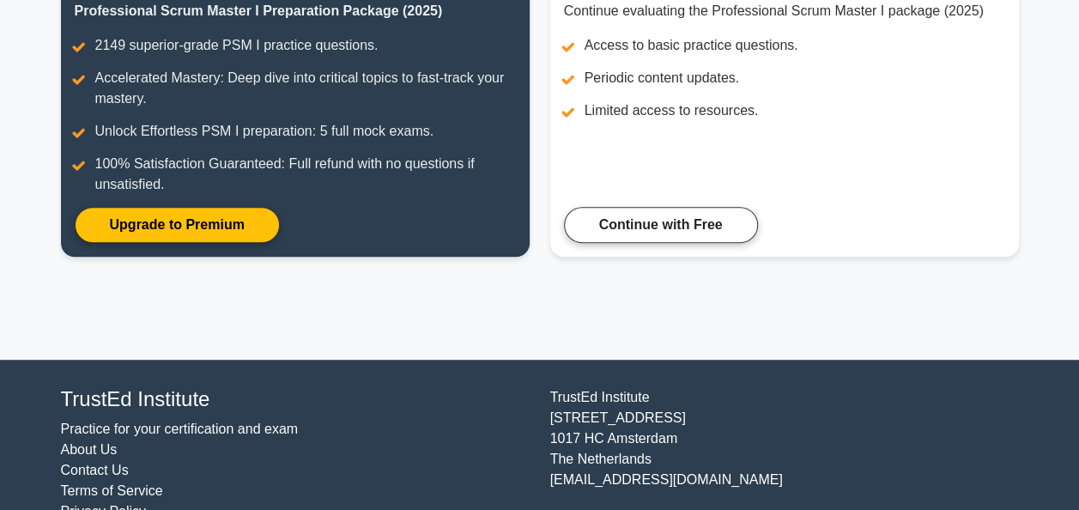
scroll to position [271, 0]
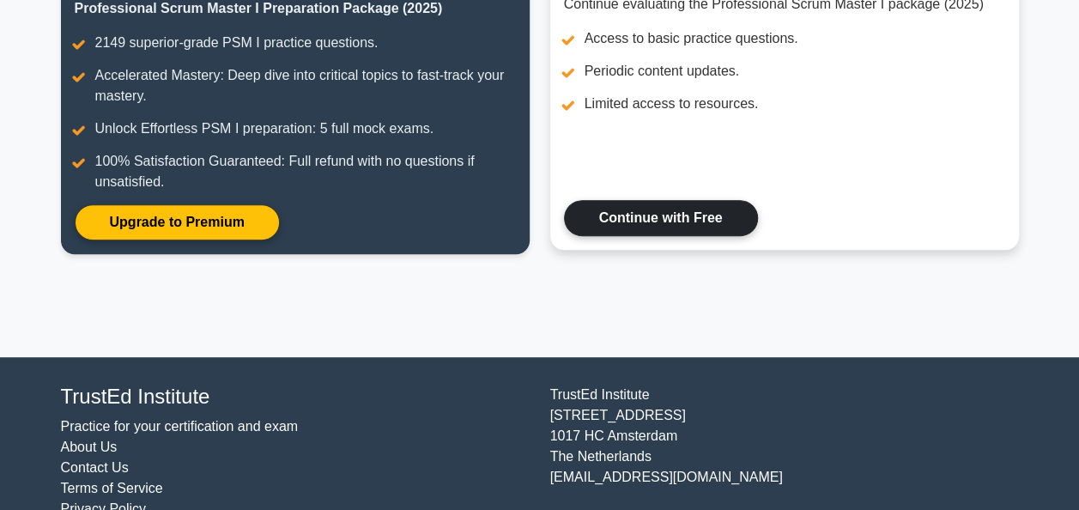
click at [626, 200] on link "Continue with Free" at bounding box center [661, 218] width 194 height 36
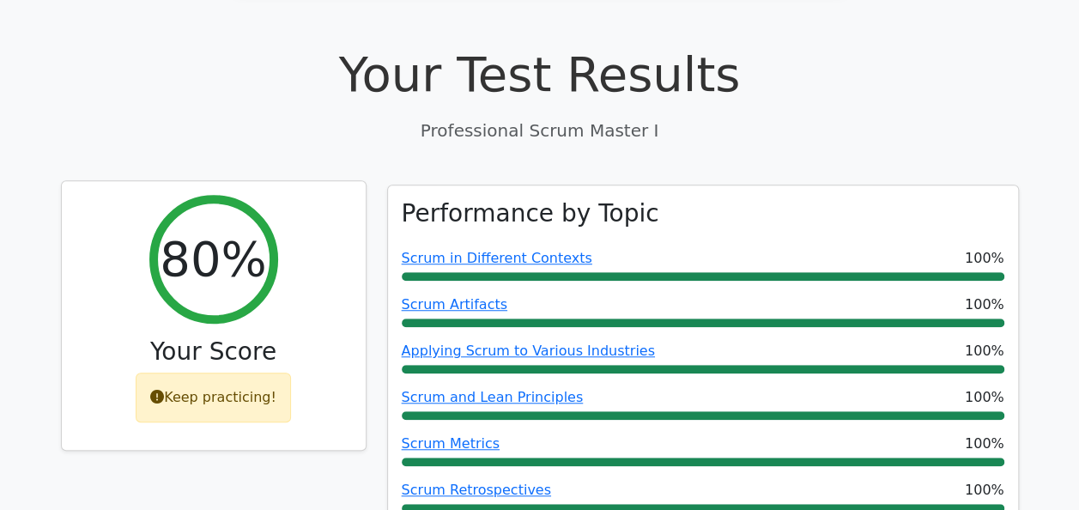
scroll to position [601, 0]
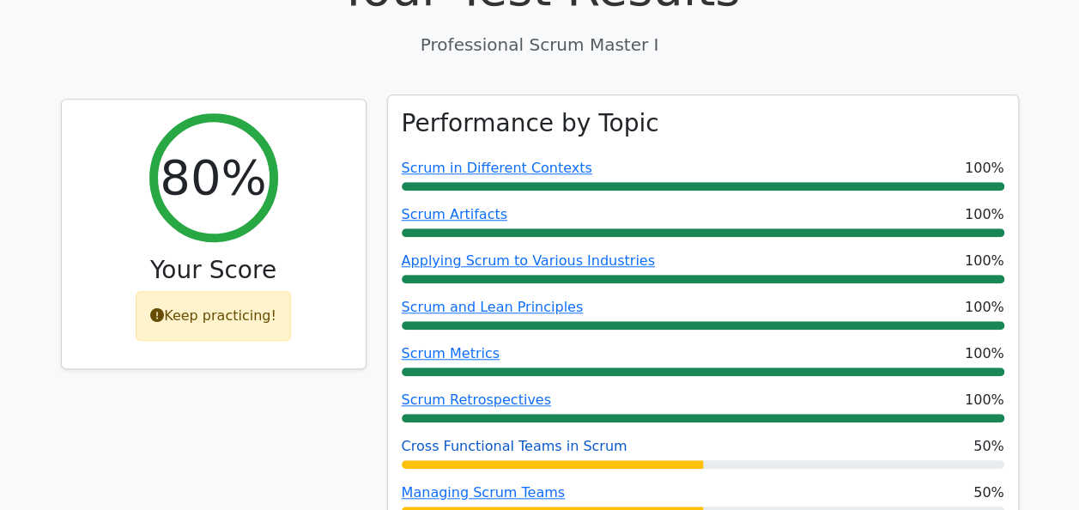
click at [482, 438] on link "Cross Functional Teams in Scrum" at bounding box center [515, 446] width 226 height 16
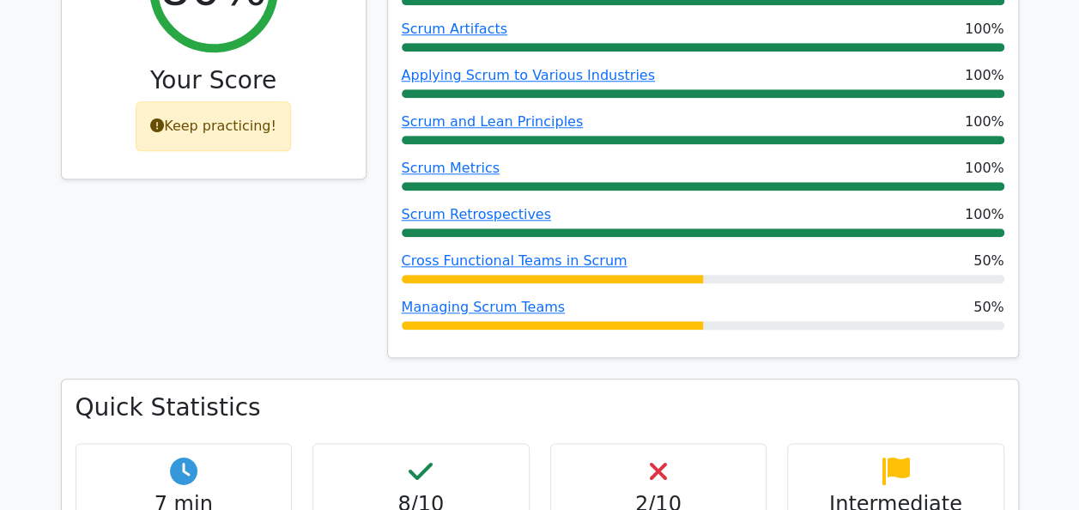
scroll to position [1030, 0]
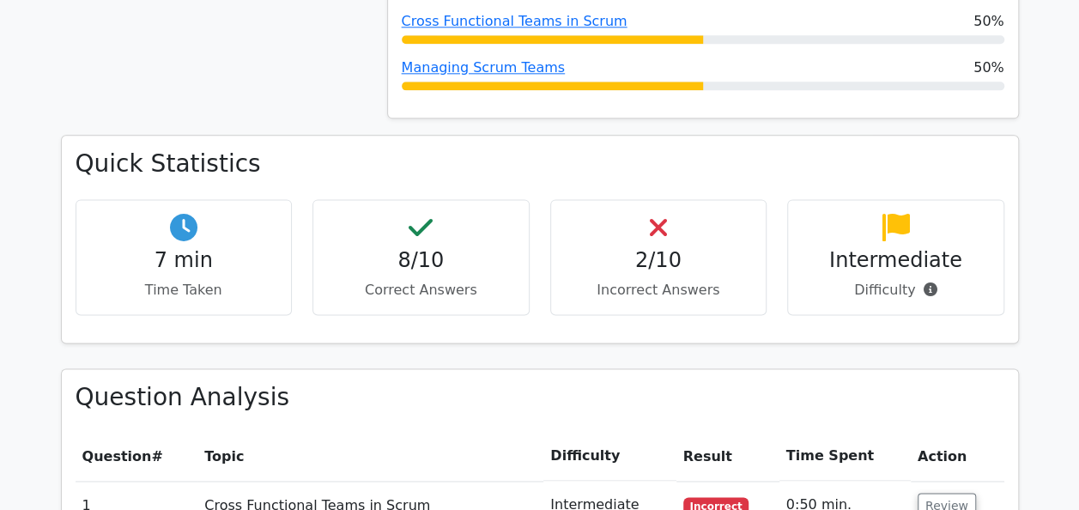
click at [656, 214] on icon at bounding box center [658, 227] width 17 height 27
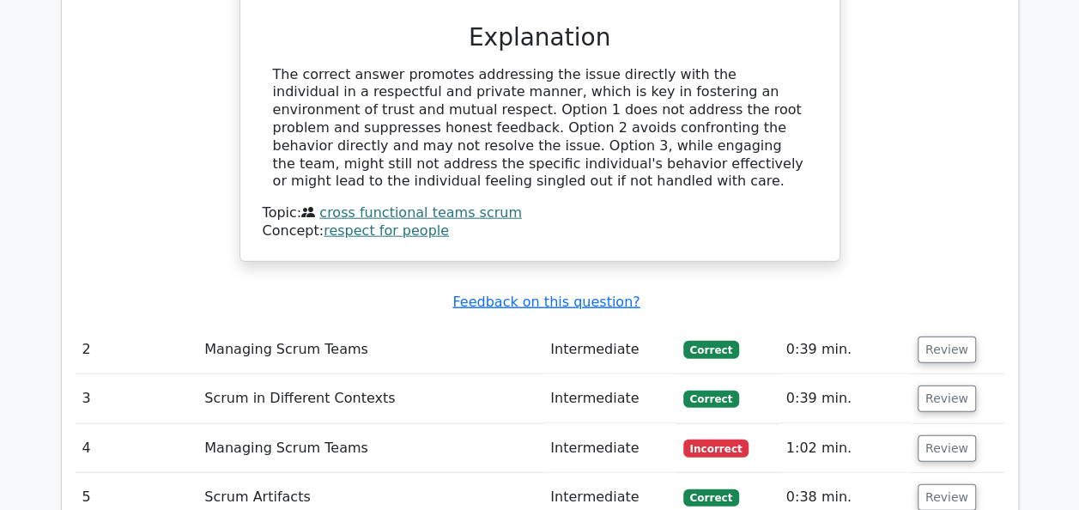
scroll to position [1974, 0]
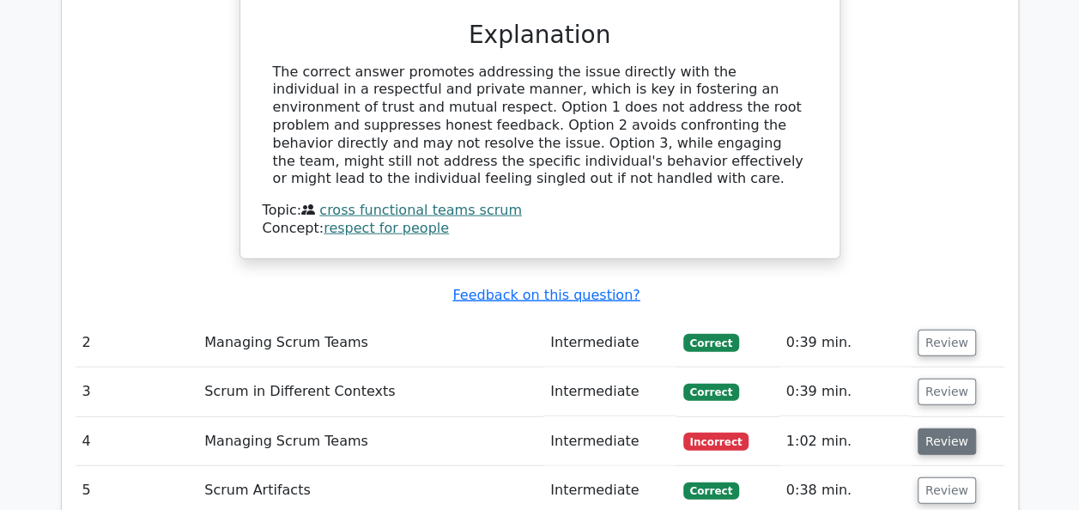
click at [933, 428] on button "Review" at bounding box center [946, 441] width 58 height 27
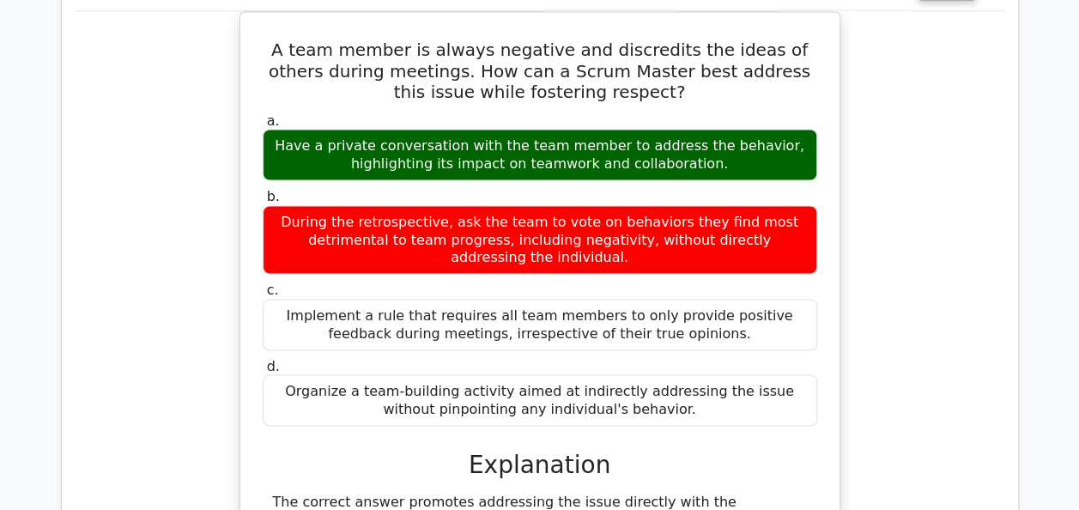
scroll to position [858, 0]
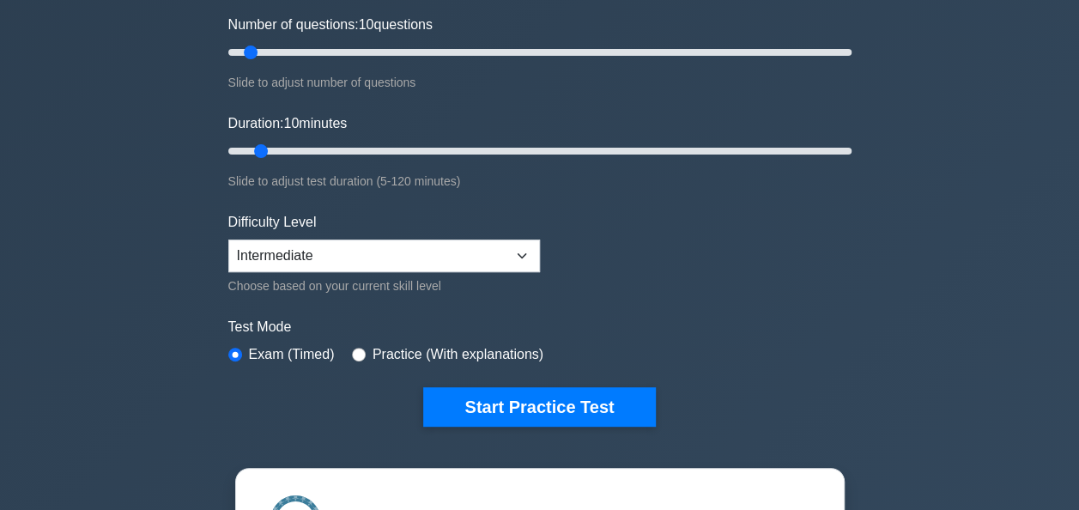
scroll to position [257, 0]
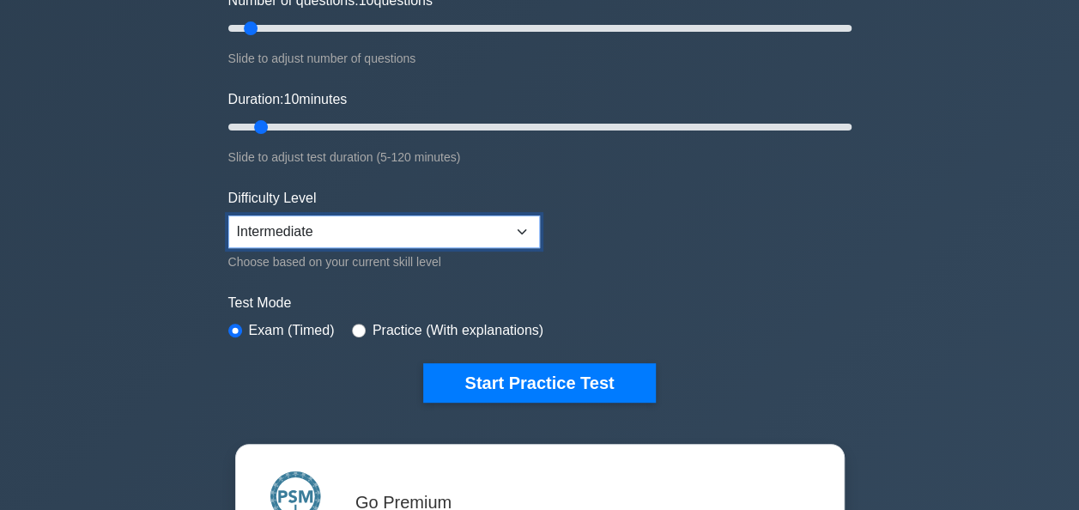
click at [511, 215] on select "Beginner Intermediate Expert" at bounding box center [384, 231] width 312 height 33
select select "expert"
click at [228, 215] on select "Beginner Intermediate Expert" at bounding box center [384, 231] width 312 height 33
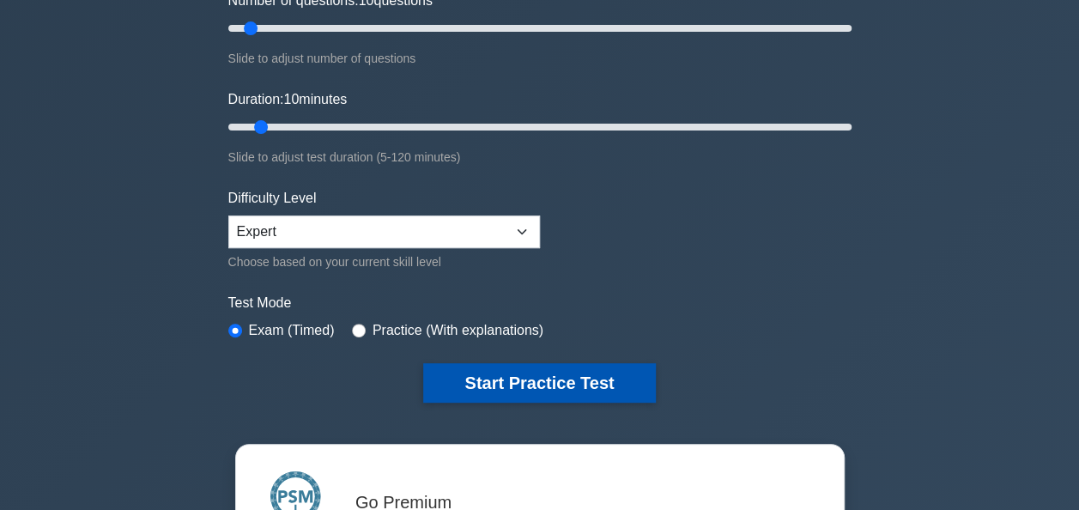
click at [500, 363] on button "Start Practice Test" at bounding box center [539, 382] width 232 height 39
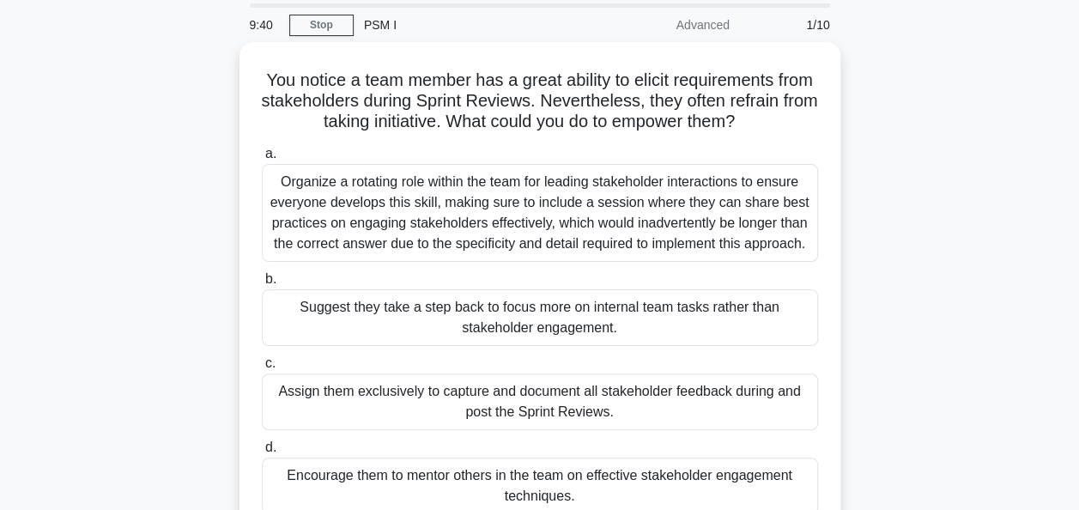
scroll to position [87, 0]
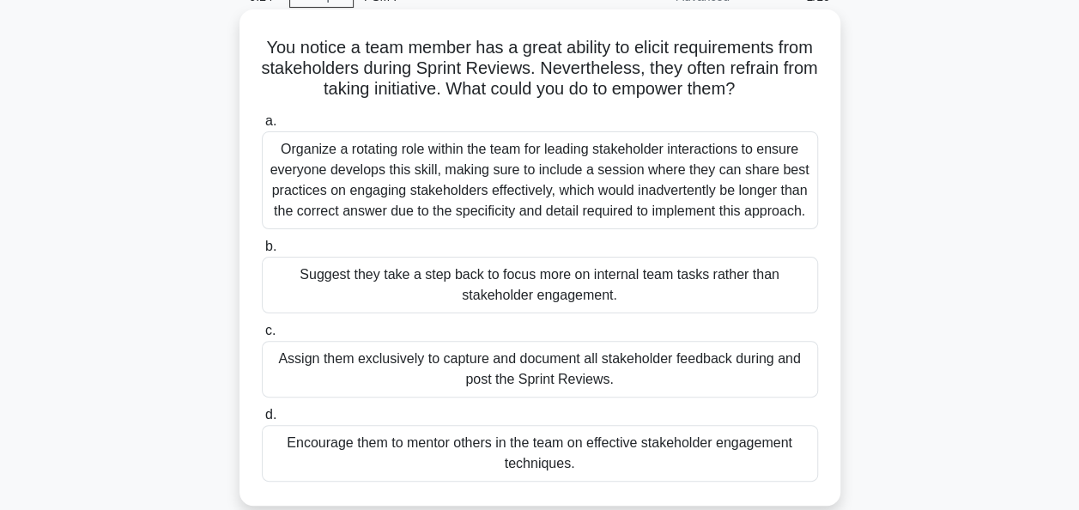
click at [632, 446] on div "Encourage them to mentor others in the team on effective stakeholder engagement…" at bounding box center [540, 453] width 556 height 57
click at [262, 420] on input "d. Encourage them to mentor others in the team on effective stakeholder engagem…" at bounding box center [262, 414] width 0 height 11
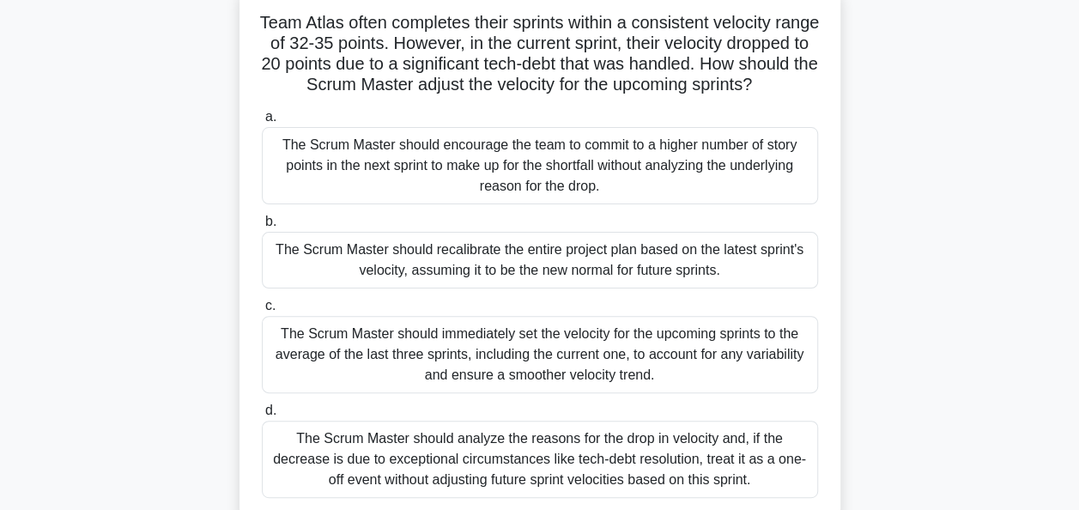
scroll to position [148, 0]
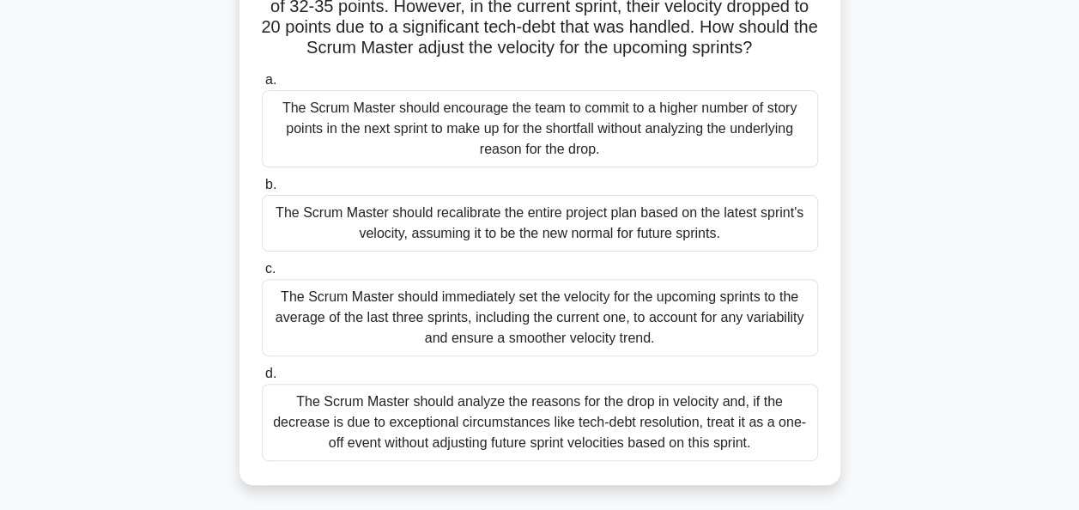
click at [685, 441] on div "The Scrum Master should analyze the reasons for the drop in velocity and, if th…" at bounding box center [540, 422] width 556 height 77
click at [262, 379] on input "d. The Scrum Master should analyze the reasons for the drop in velocity and, if…" at bounding box center [262, 373] width 0 height 11
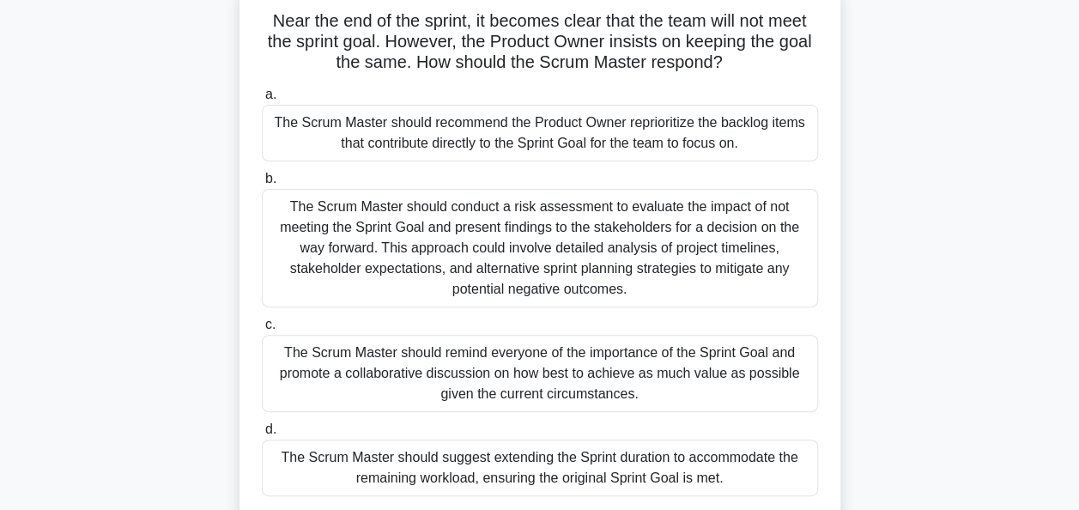
scroll to position [128, 0]
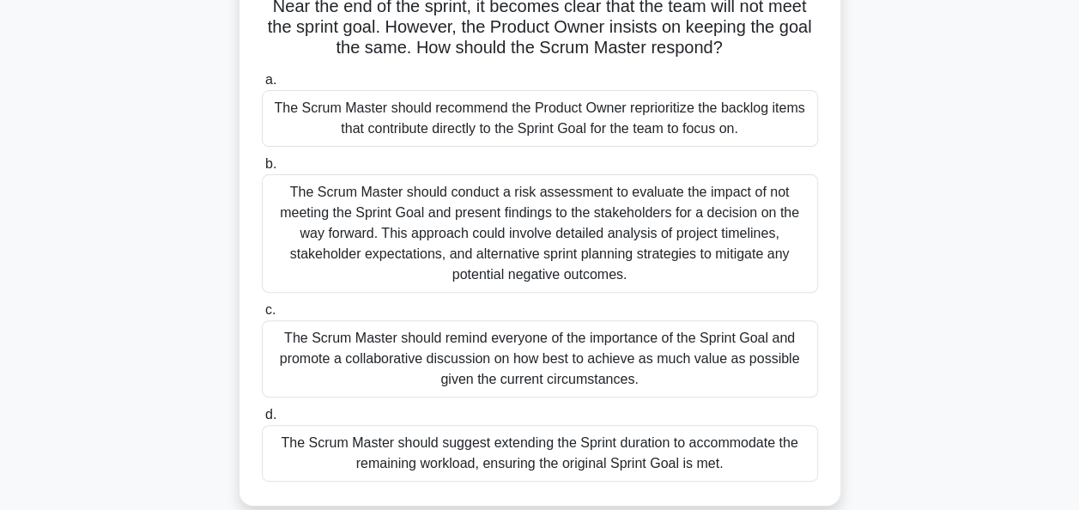
click at [705, 372] on div "The Scrum Master should remind everyone of the importance of the Sprint Goal an…" at bounding box center [540, 358] width 556 height 77
click at [262, 316] on input "c. The Scrum Master should remind everyone of the importance of the Sprint Goal…" at bounding box center [262, 310] width 0 height 11
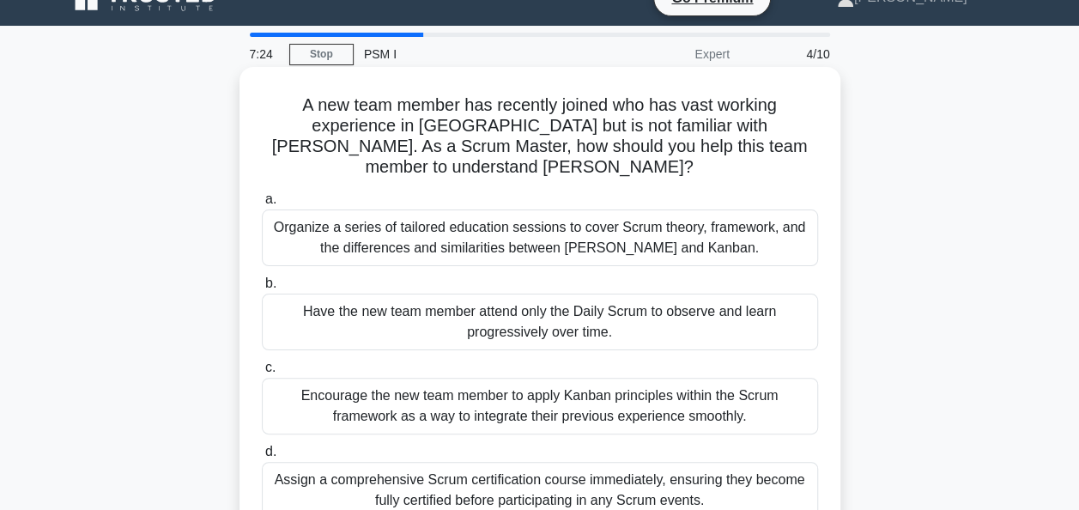
scroll to position [45, 0]
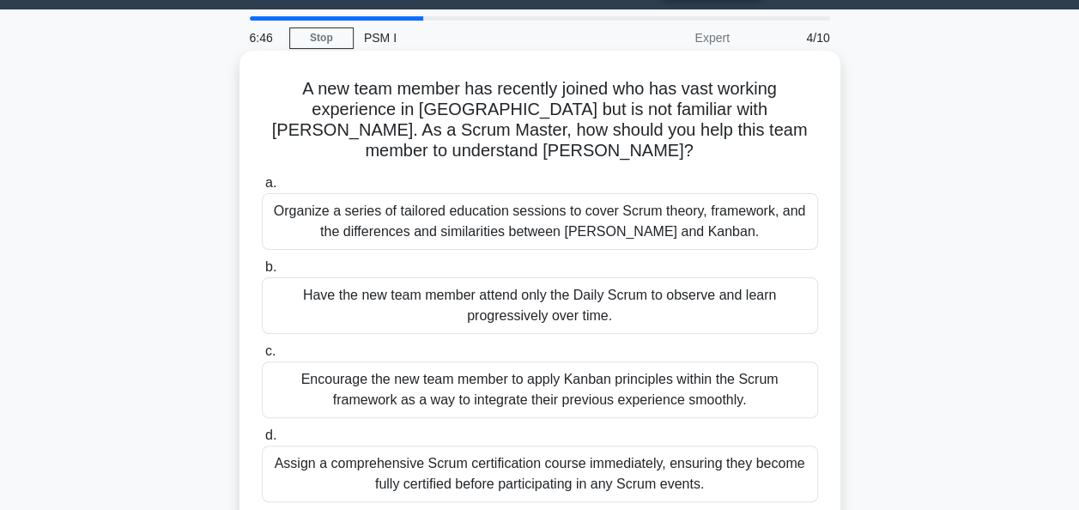
click at [658, 206] on div "Organize a series of tailored education sessions to cover Scrum theory, framewo…" at bounding box center [540, 221] width 556 height 57
click at [262, 189] on input "a. Organize a series of tailored education sessions to cover Scrum theory, fram…" at bounding box center [262, 183] width 0 height 11
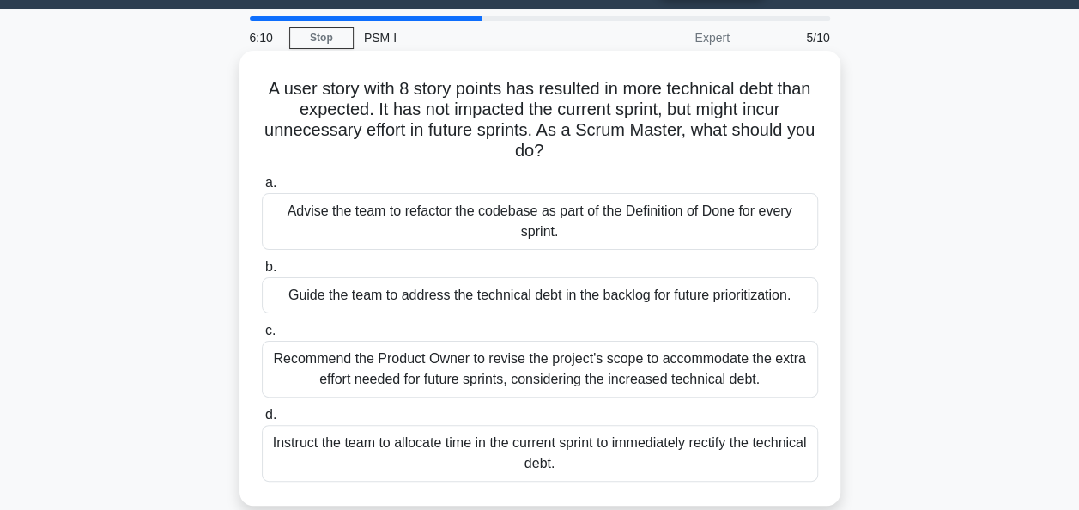
click at [709, 292] on div "Guide the team to address the technical debt in the backlog for future prioriti…" at bounding box center [540, 295] width 556 height 36
click at [262, 273] on input "b. Guide the team to address the technical debt in the backlog for future prior…" at bounding box center [262, 267] width 0 height 11
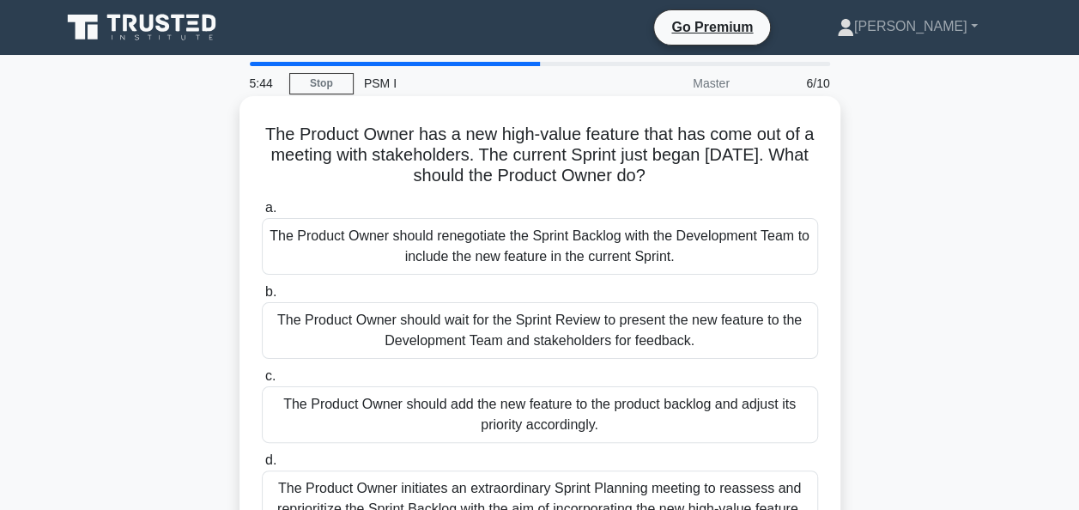
scroll to position [66, 0]
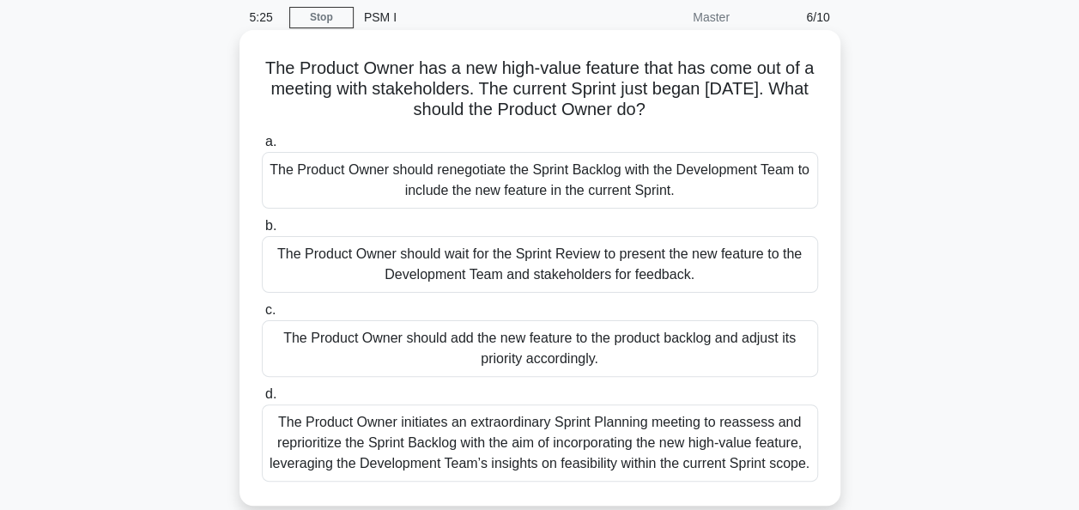
click at [698, 345] on div "The Product Owner should add the new feature to the product backlog and adjust …" at bounding box center [540, 348] width 556 height 57
click at [262, 316] on input "c. The Product Owner should add the new feature to the product backlog and adju…" at bounding box center [262, 310] width 0 height 11
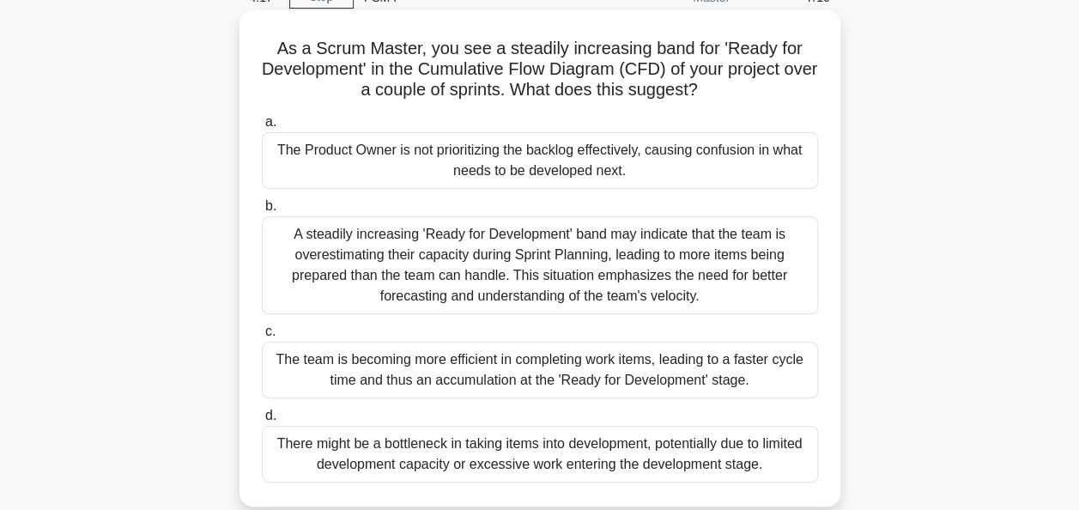
scroll to position [87, 0]
click at [592, 440] on div "There might be a bottleneck in taking items into development, potentially due t…" at bounding box center [540, 453] width 556 height 57
click at [262, 420] on input "d. There might be a bottleneck in taking items into development, potentially du…" at bounding box center [262, 414] width 0 height 11
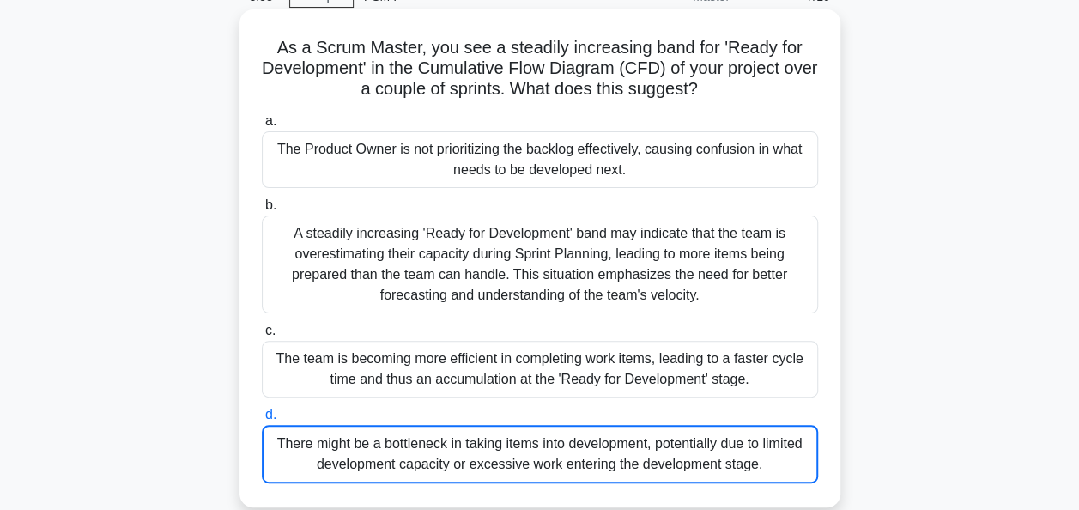
scroll to position [0, 0]
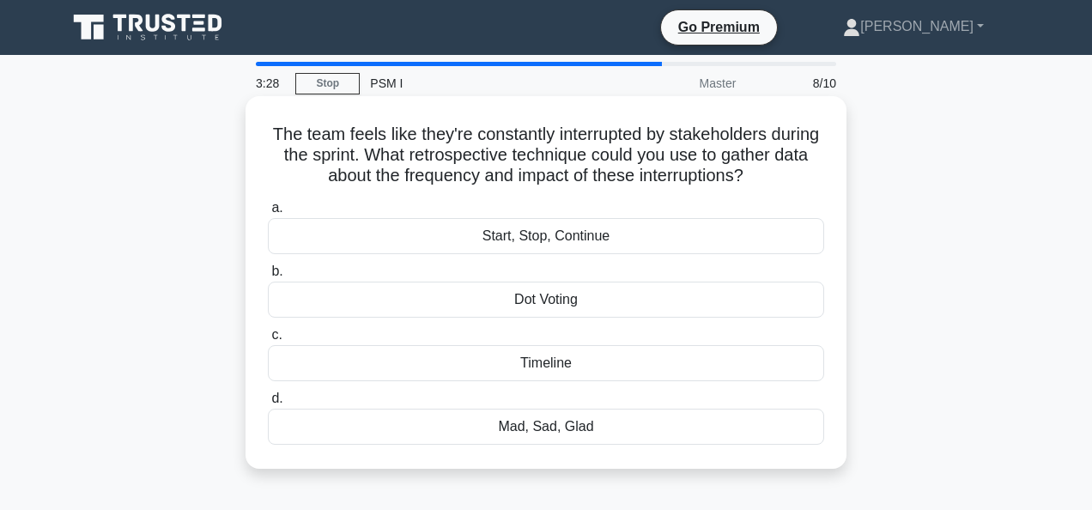
click at [626, 420] on div "Mad, Sad, Glad" at bounding box center [546, 426] width 556 height 36
click at [268, 404] on input "d. Mad, Sad, Glad" at bounding box center [268, 398] width 0 height 11
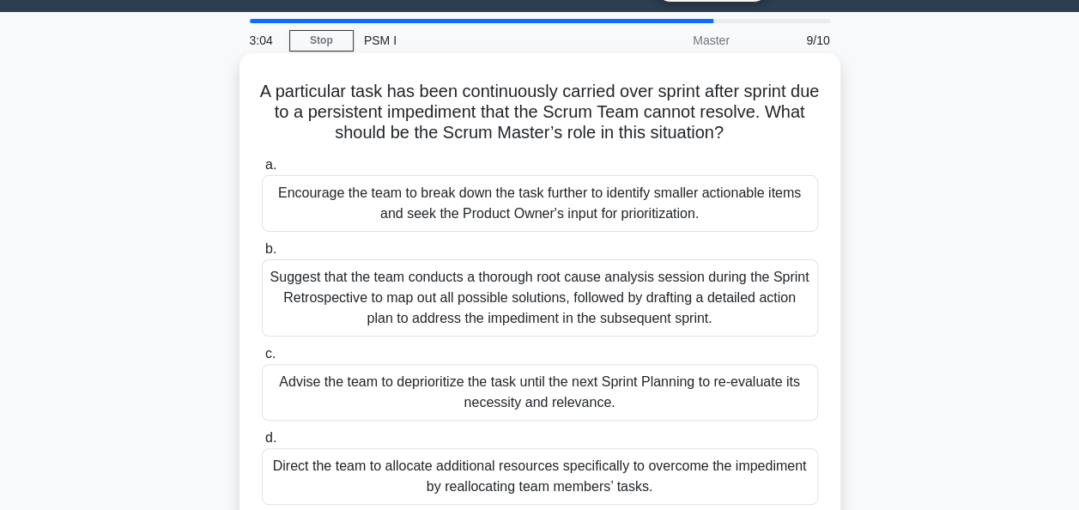
scroll to position [66, 0]
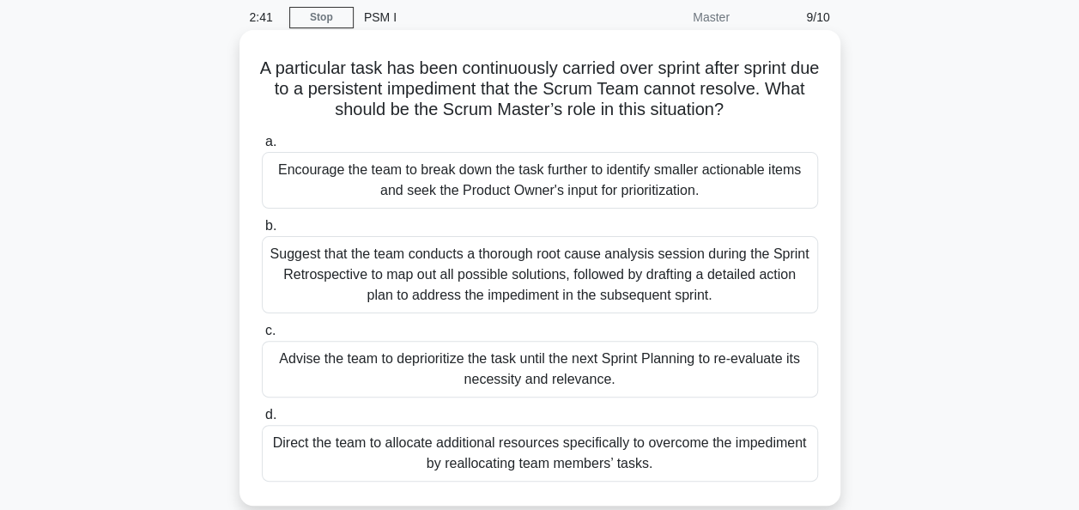
click at [729, 290] on div "Suggest that the team conducts a thorough root cause analysis session during th…" at bounding box center [540, 274] width 556 height 77
click at [262, 232] on input "b. Suggest that the team conducts a thorough root cause analysis session during…" at bounding box center [262, 226] width 0 height 11
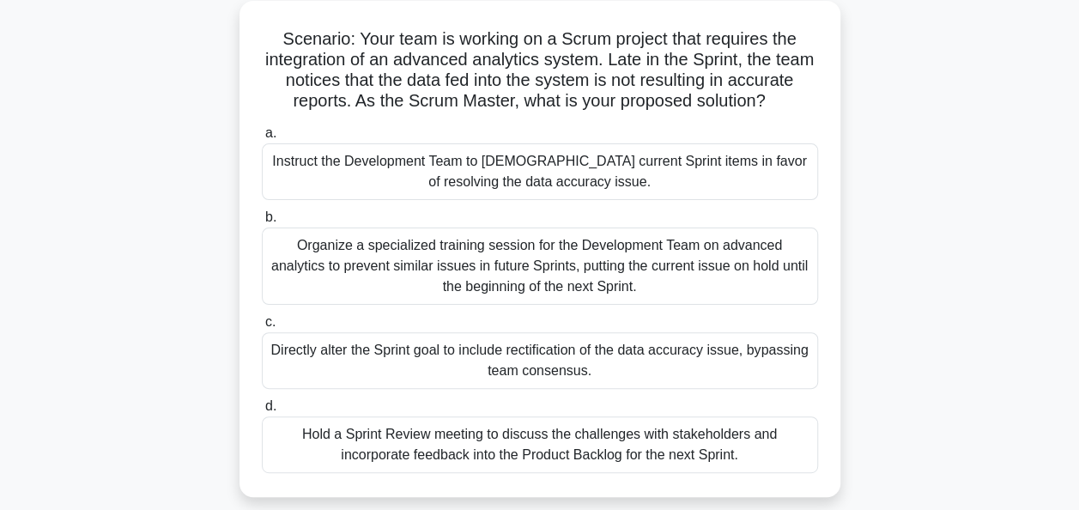
scroll to position [107, 0]
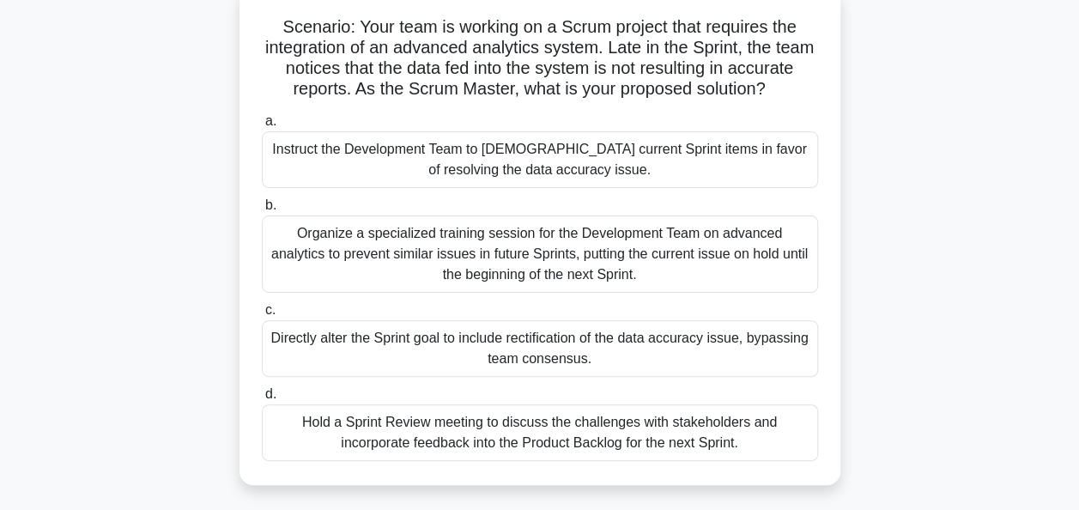
click at [759, 451] on div "Hold a Sprint Review meeting to discuss the challenges with stakeholders and in…" at bounding box center [540, 432] width 556 height 57
click at [262, 400] on input "d. Hold a Sprint Review meeting to discuss the challenges with stakeholders and…" at bounding box center [262, 394] width 0 height 11
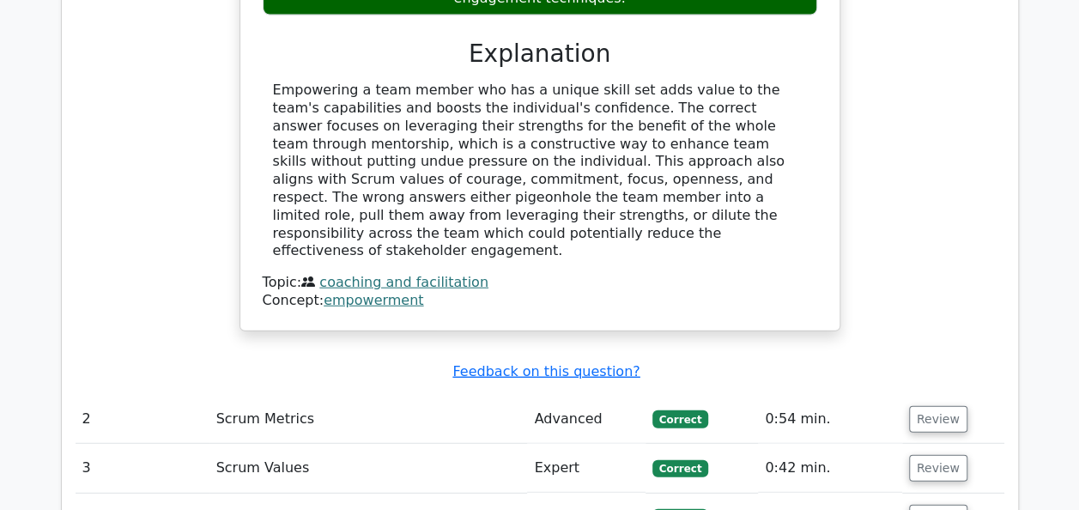
scroll to position [2060, 0]
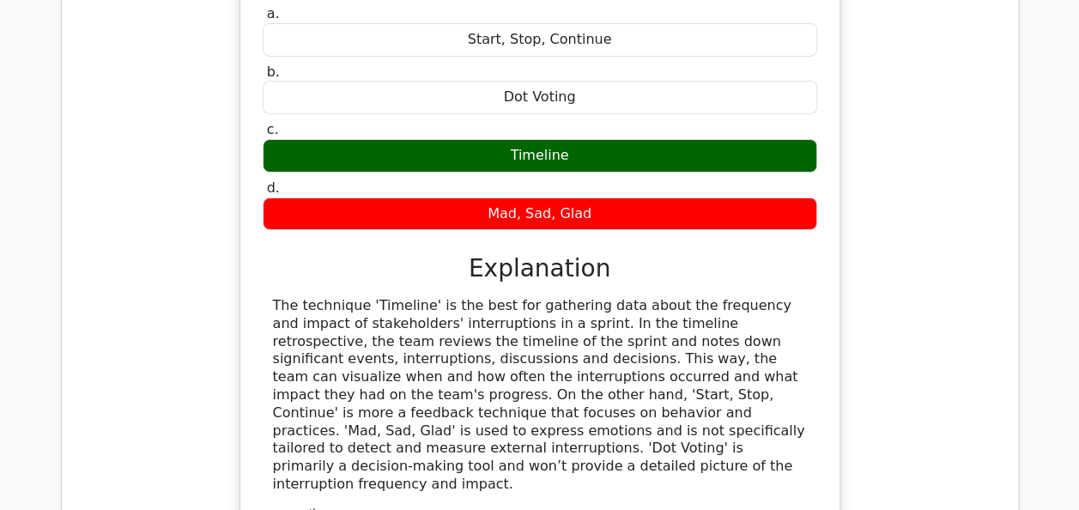
scroll to position [3004, 0]
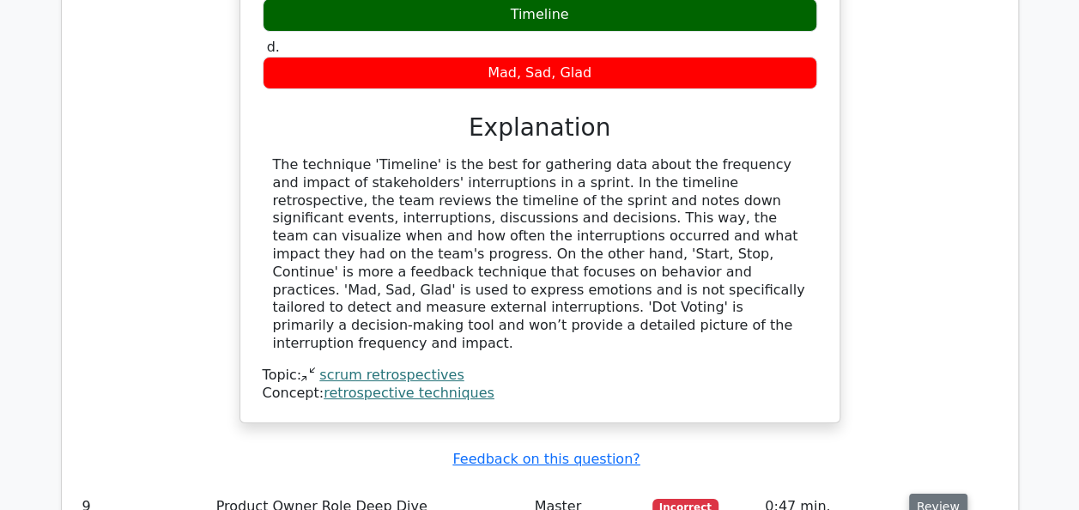
click at [939, 493] on button "Review" at bounding box center [938, 506] width 58 height 27
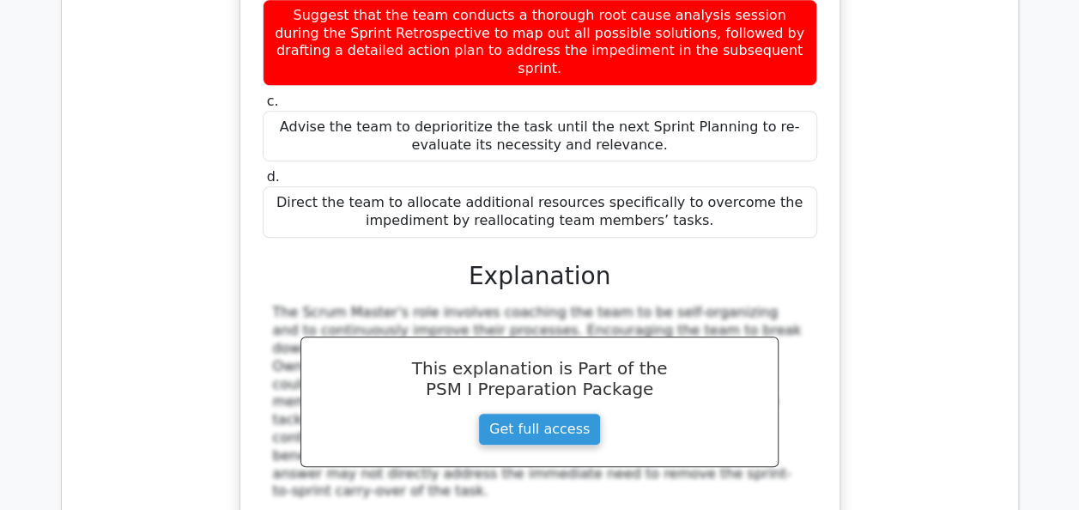
scroll to position [3862, 0]
